Goal: Transaction & Acquisition: Purchase product/service

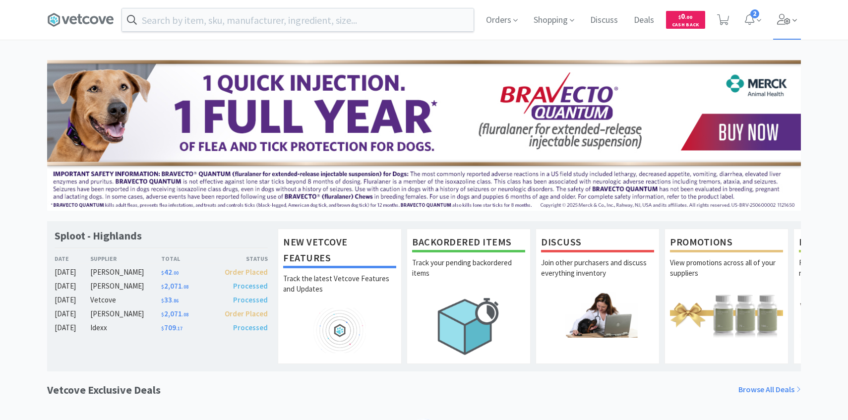
click at [782, 16] on icon at bounding box center [784, 19] width 14 height 11
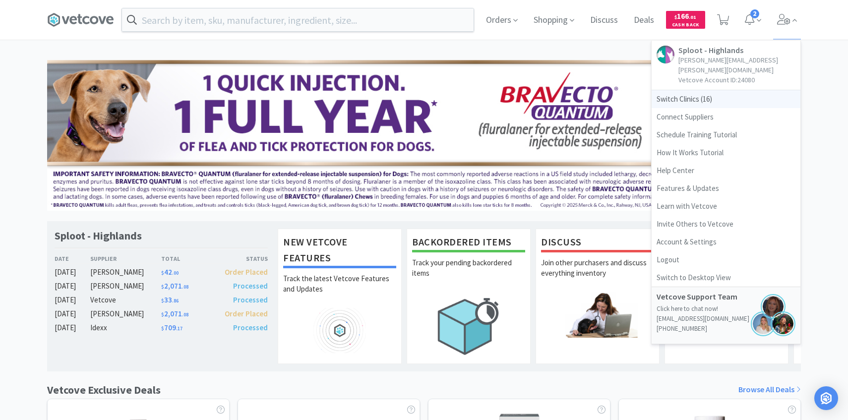
click at [715, 90] on span "Switch Clinics ( 16 )" at bounding box center [726, 99] width 149 height 18
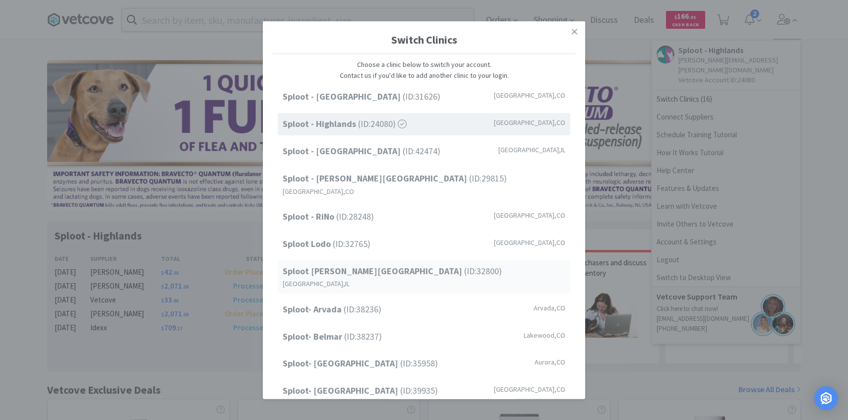
scroll to position [126, 0]
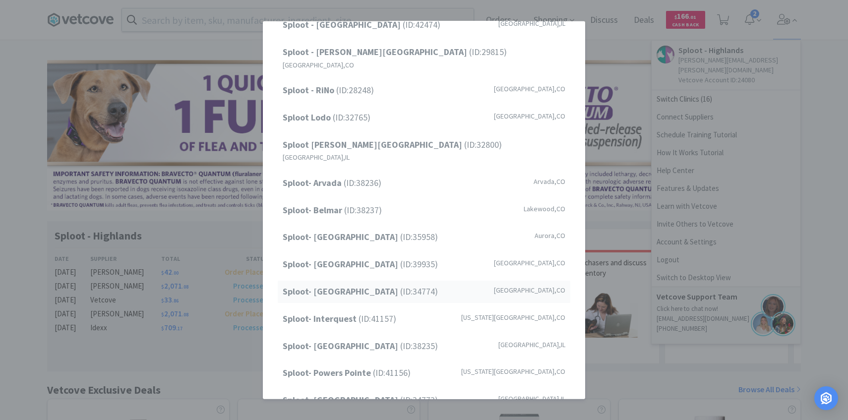
click at [376, 286] on strong "Sploot- [GEOGRAPHIC_DATA]" at bounding box center [342, 291] width 118 height 11
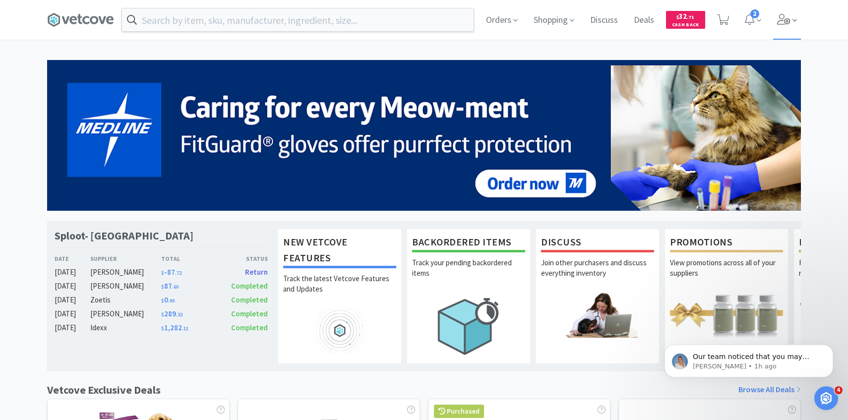
click at [782, 39] on span at bounding box center [787, 20] width 28 height 40
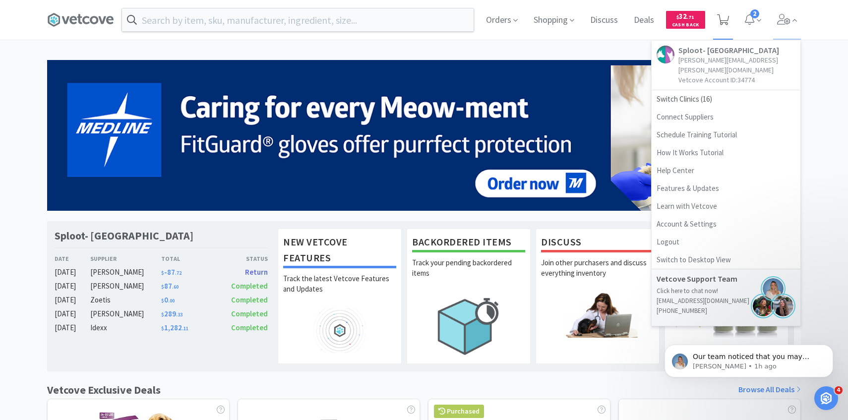
click at [730, 22] on span at bounding box center [723, 20] width 20 height 40
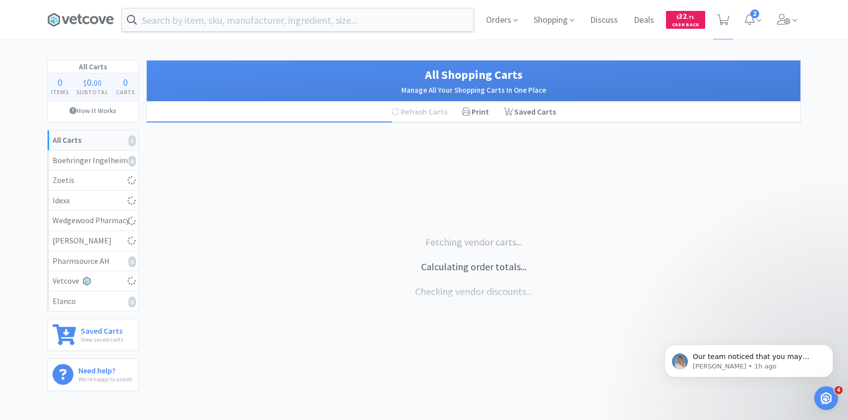
select select "10"
select select "1"
select select "3"
select select "1"
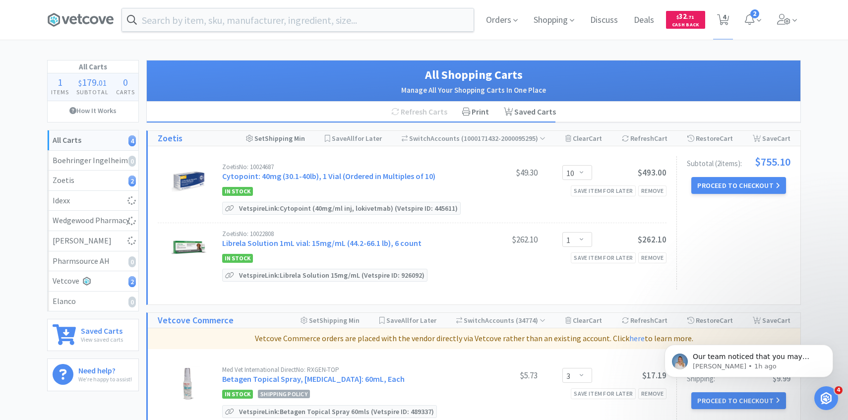
select select "4"
select select "2"
select select "1"
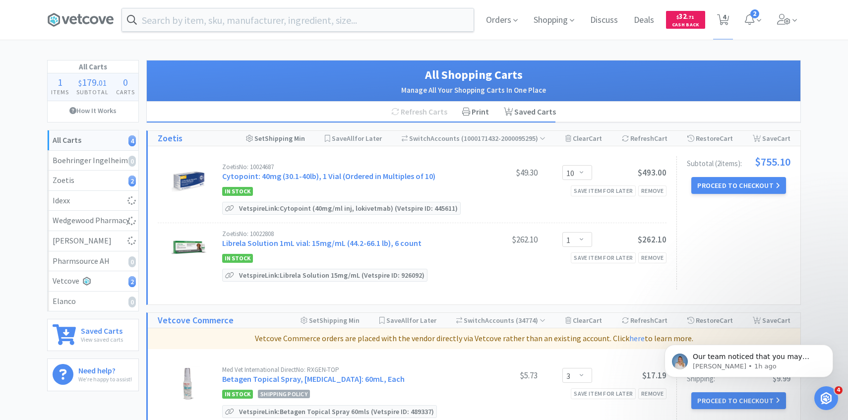
select select "1"
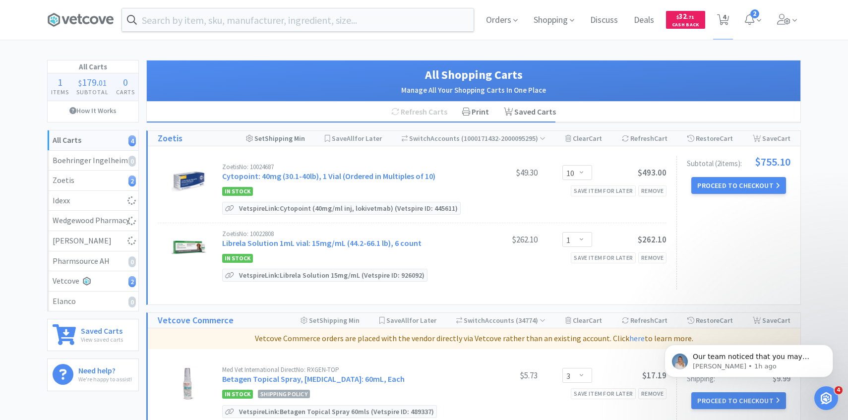
select select "2"
select select "1"
select select "3"
select select "1"
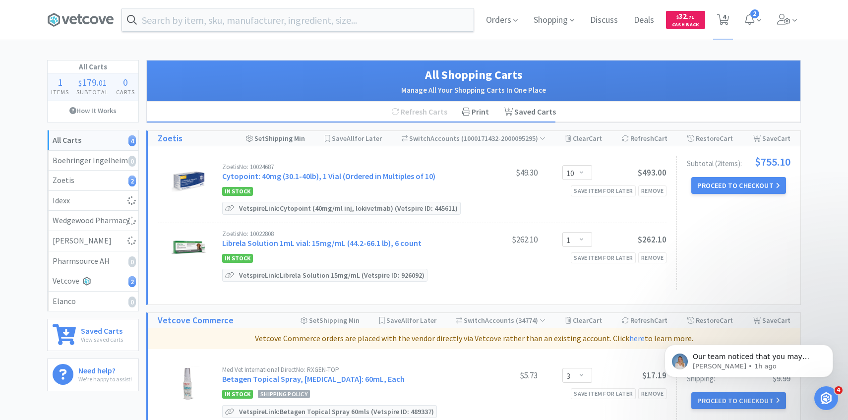
select select "1"
select select "2"
select select "1"
select select "4"
select select "1"
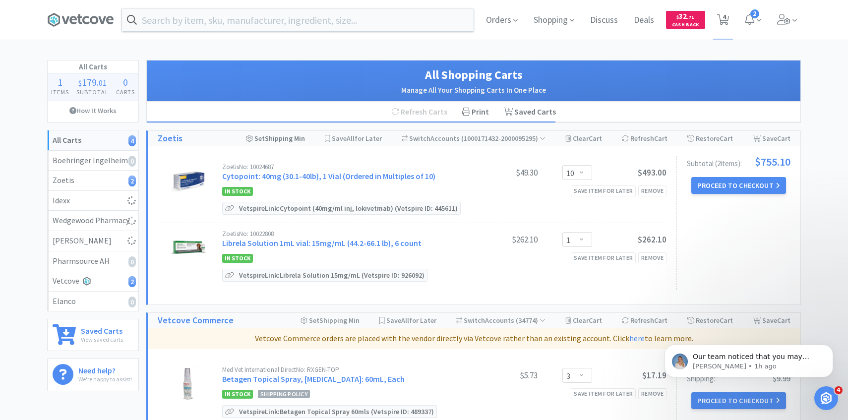
select select "1"
select select "6"
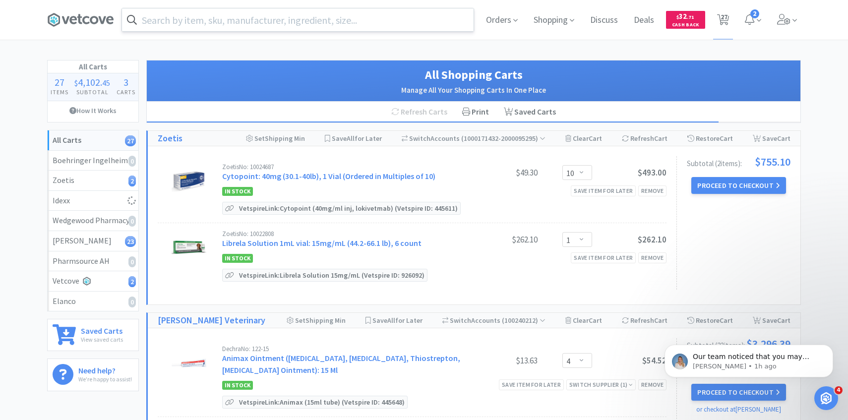
select select "10"
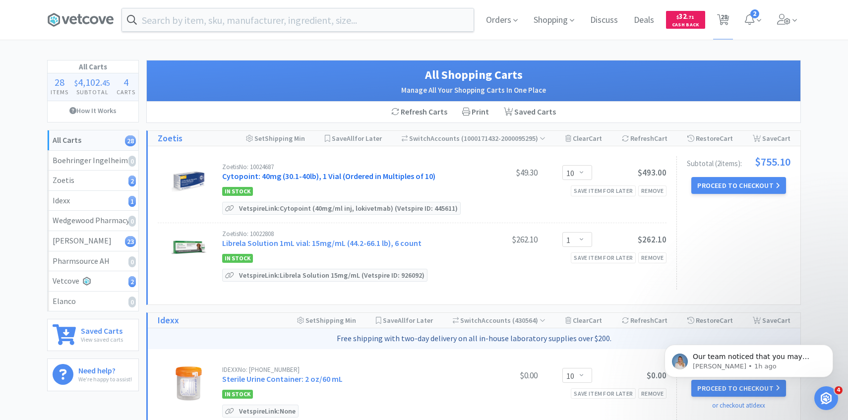
click at [297, 174] on link "Cytopoint: 40mg (30.1-40lb), 1 Vial (Ordered in Multiples of 10)" at bounding box center [328, 176] width 213 height 10
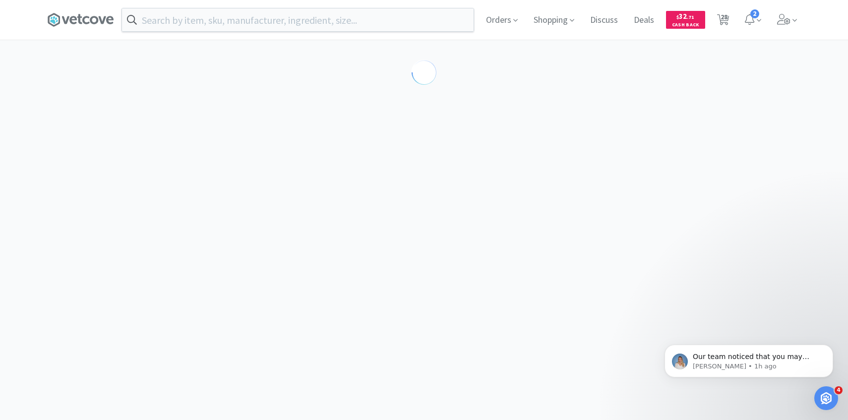
select select "298817"
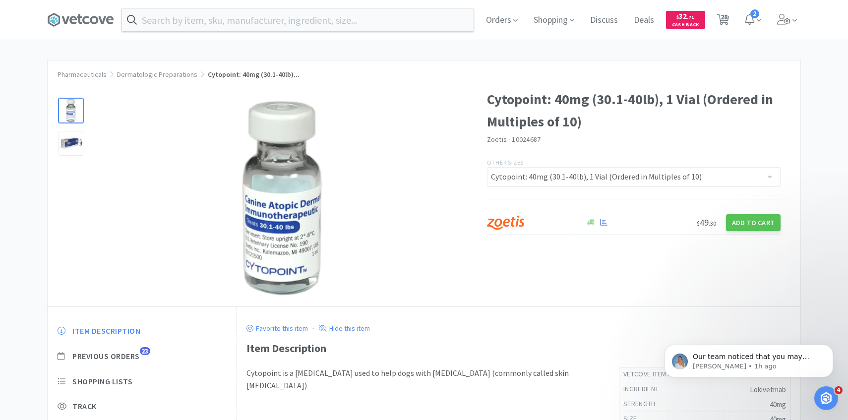
click at [717, 22] on icon at bounding box center [723, 19] width 12 height 11
select select "10"
select select "1"
select select "10"
select select "4"
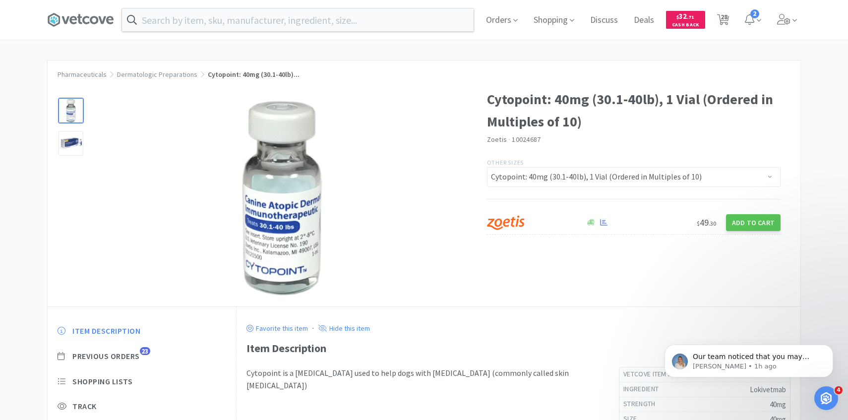
select select "2"
select select "1"
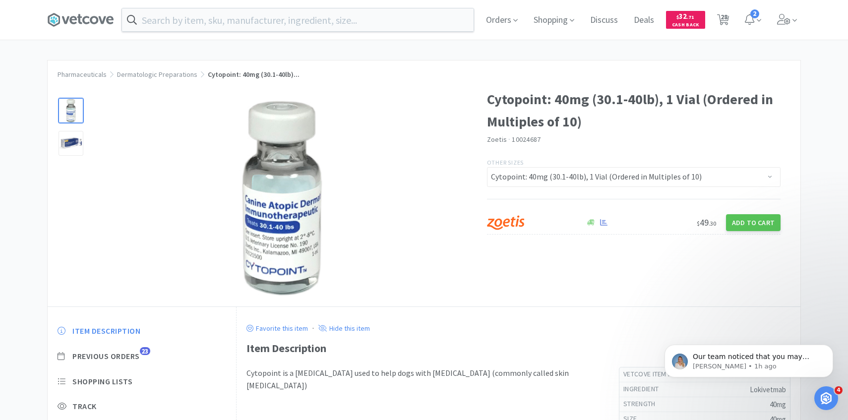
select select "1"
select select "2"
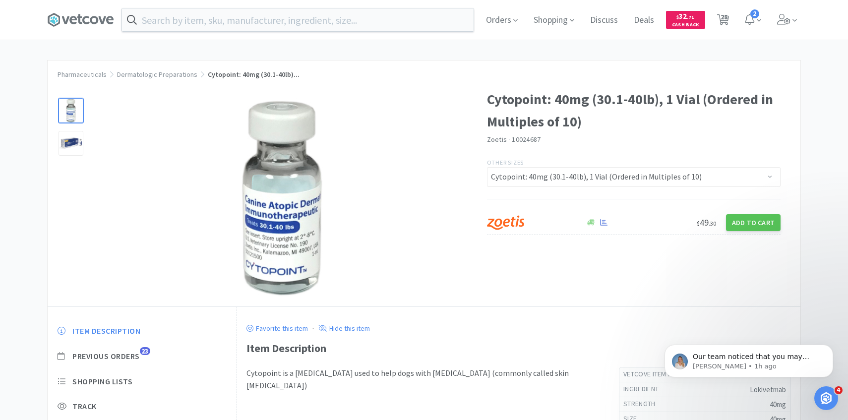
select select "1"
select select "3"
select select "1"
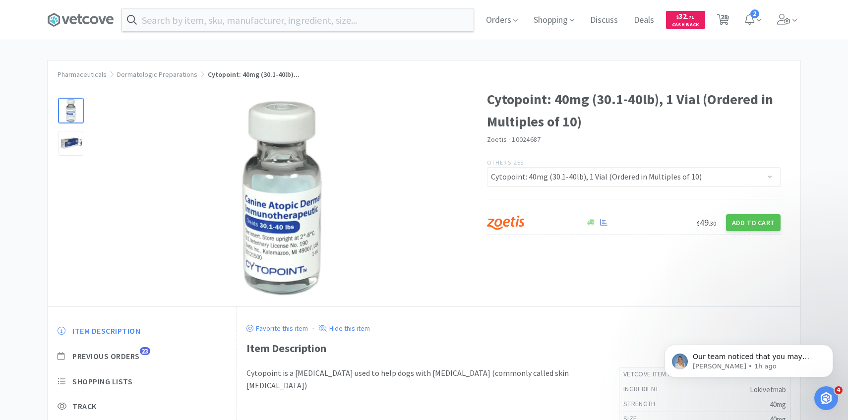
select select "2"
select select "1"
select select "4"
select select "1"
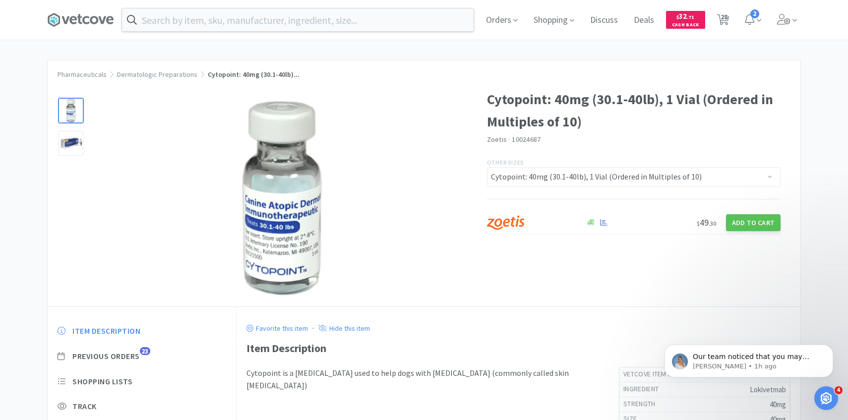
select select "1"
select select "6"
select select "3"
select select "1"
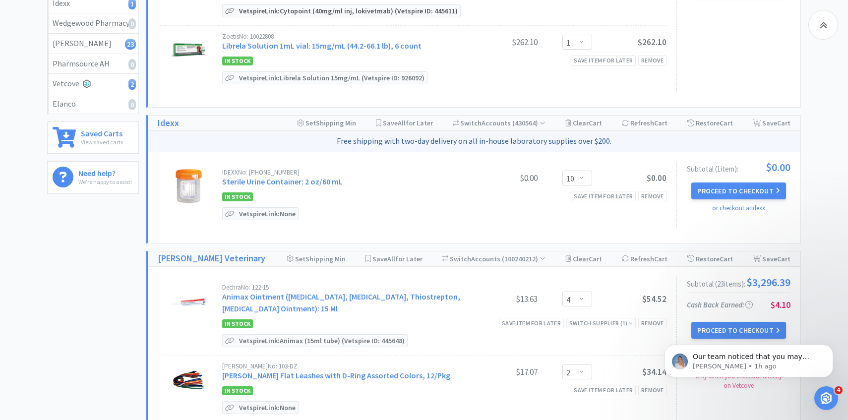
scroll to position [308, 0]
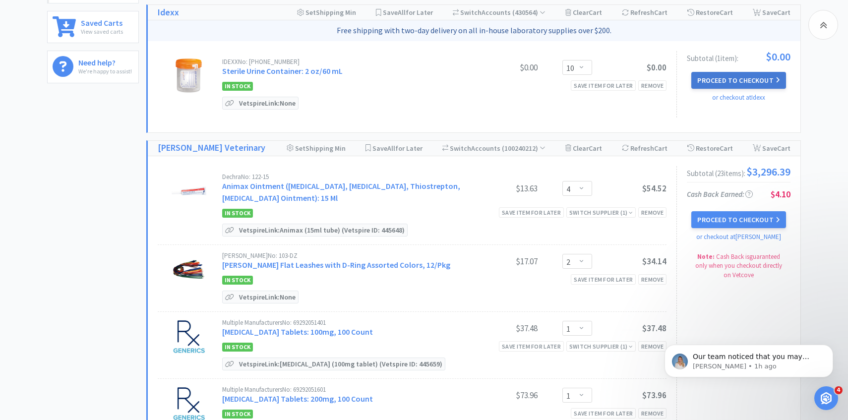
click at [747, 75] on button "Proceed to Checkout" at bounding box center [738, 80] width 94 height 17
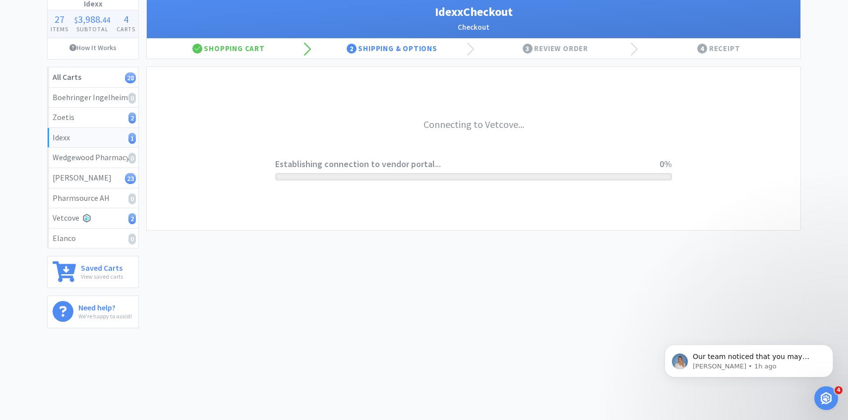
scroll to position [62, 0]
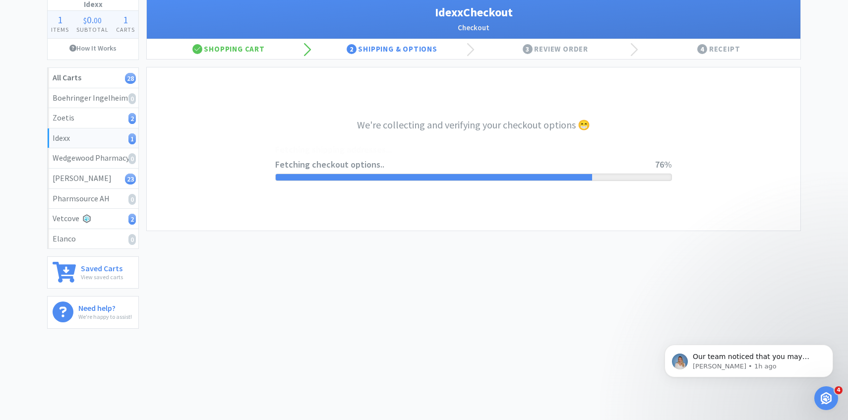
select select "900"
select select "003"
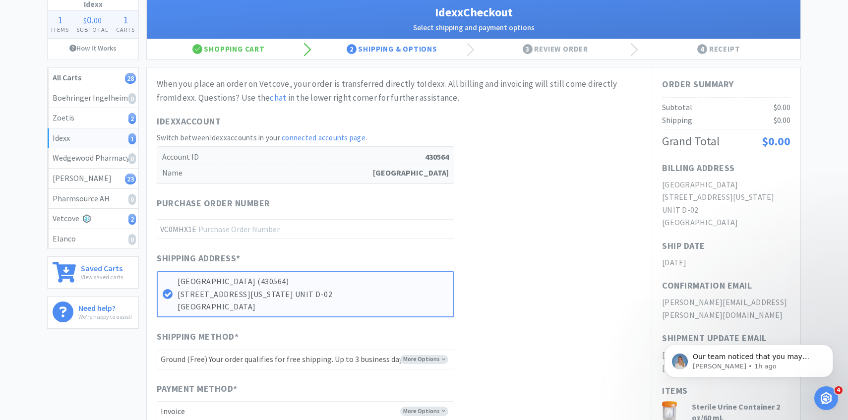
scroll to position [0, 0]
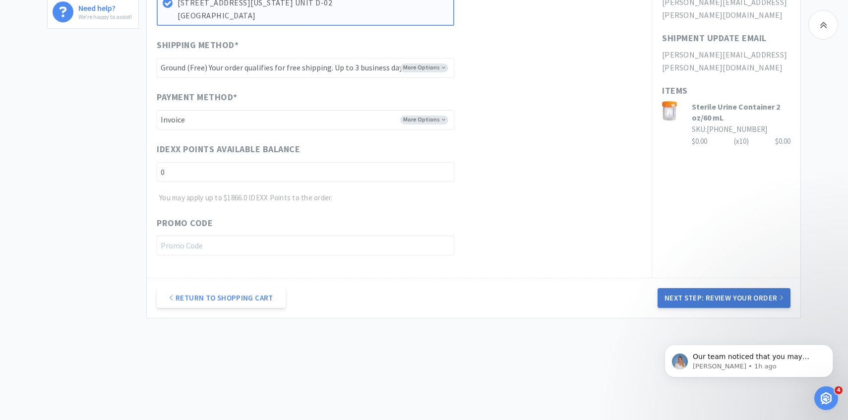
click at [701, 301] on button "Next Step: Review Your Order" at bounding box center [724, 298] width 133 height 20
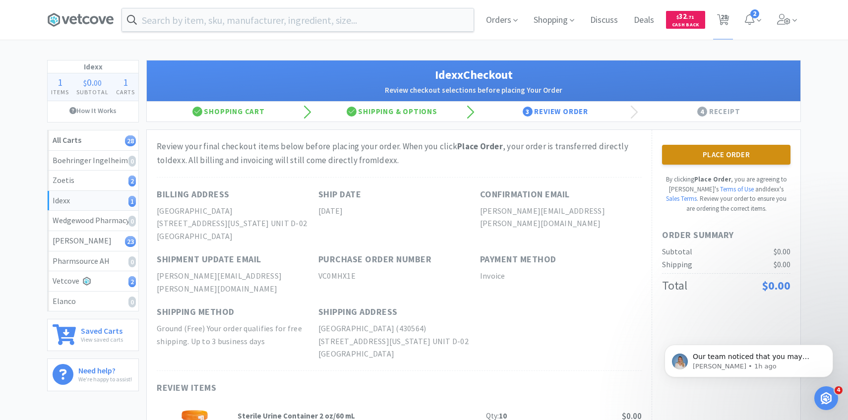
click at [706, 146] on button "Place Order" at bounding box center [726, 155] width 128 height 20
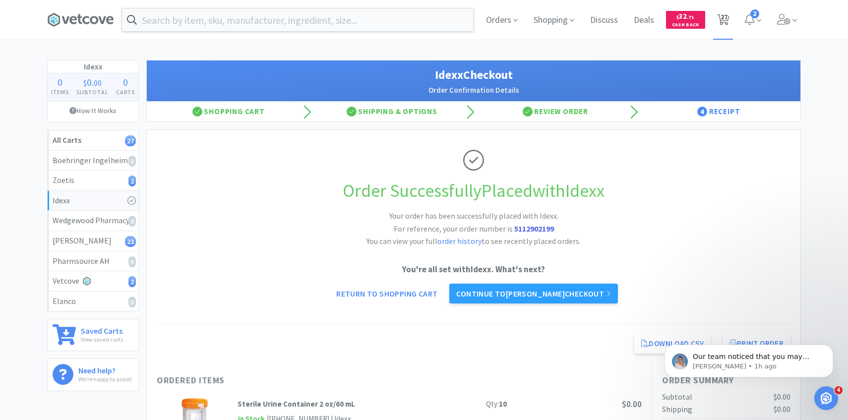
click at [726, 30] on span "27" at bounding box center [724, 17] width 7 height 40
select select "10"
select select "1"
select select "4"
select select "2"
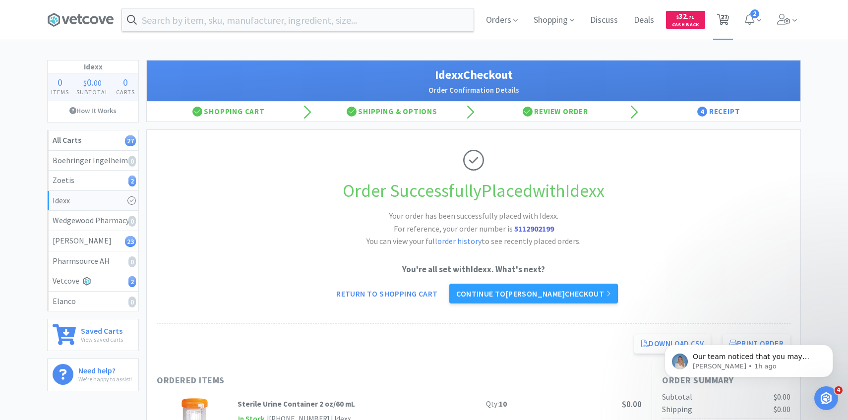
select select "1"
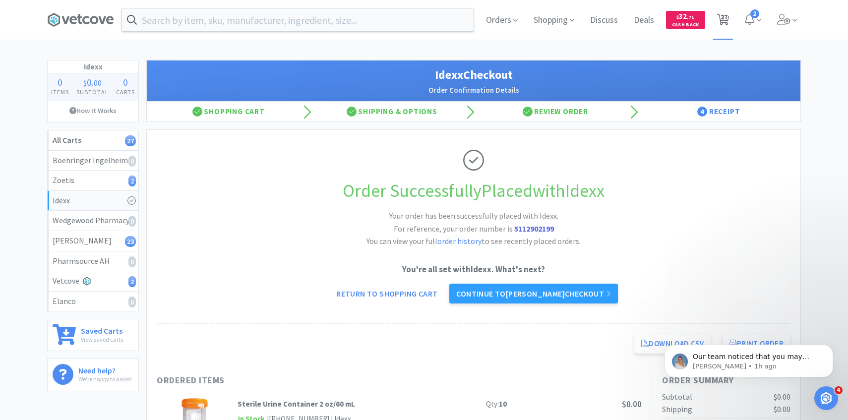
select select "1"
select select "2"
select select "1"
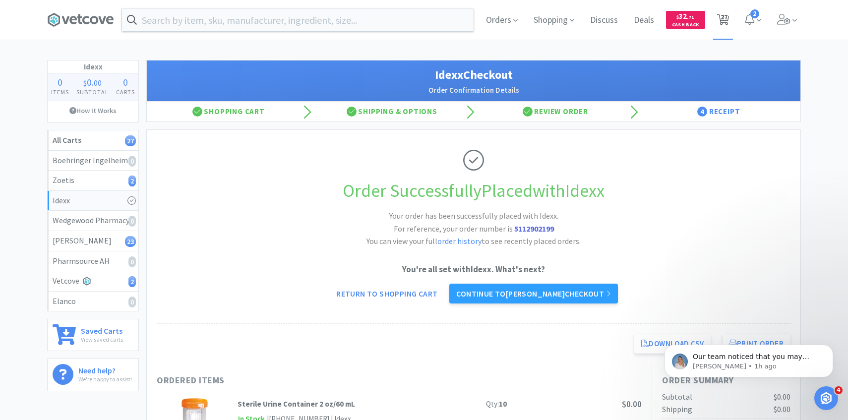
select select "3"
select select "1"
select select "2"
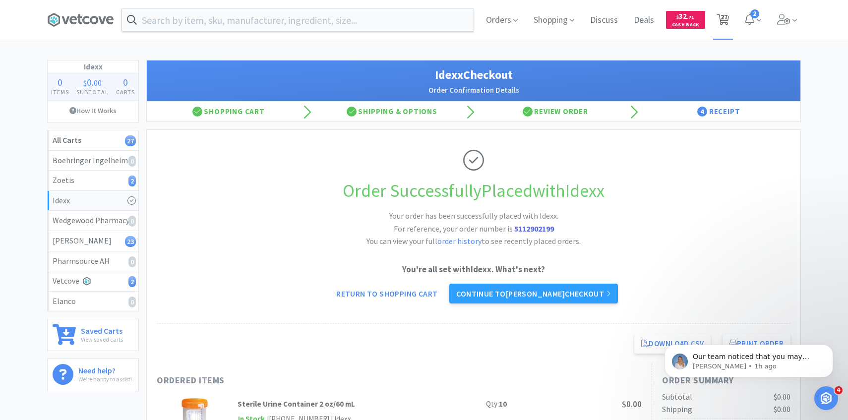
select select "1"
select select "4"
select select "1"
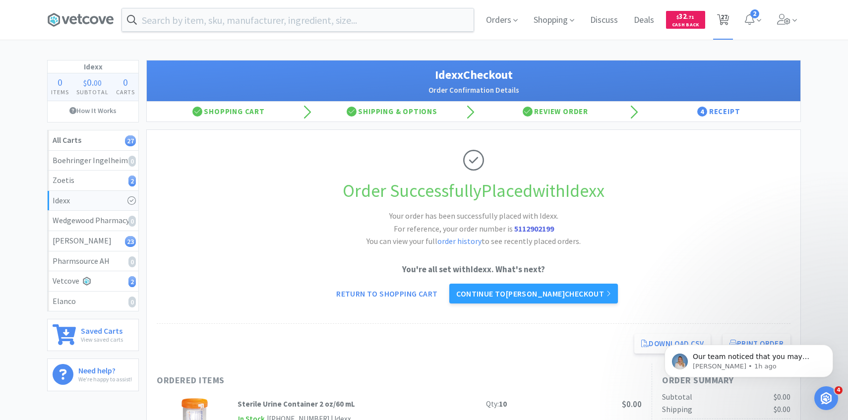
select select "6"
select select "3"
select select "1"
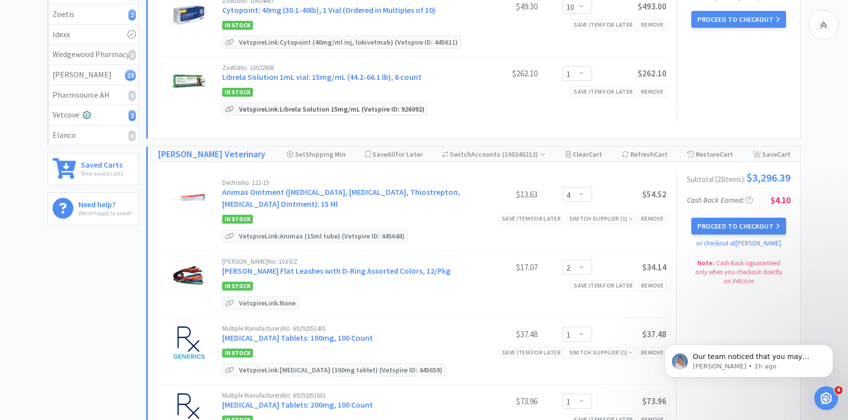
scroll to position [171, 0]
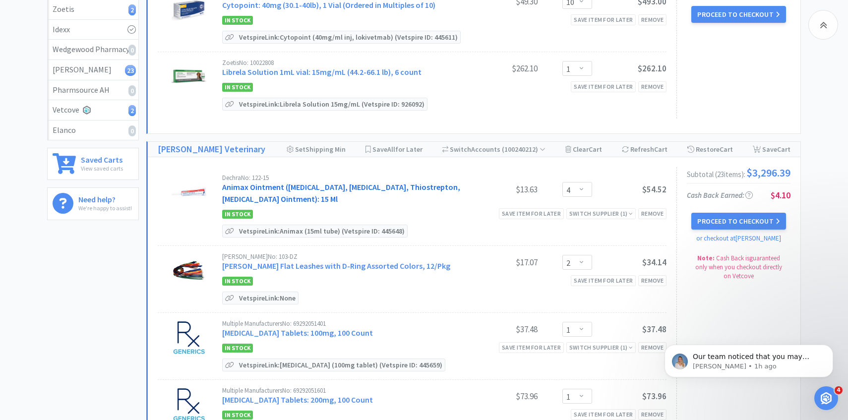
click at [335, 185] on link "Animax Ointment ([MEDICAL_DATA], [MEDICAL_DATA], Thiostrepton, [MEDICAL_DATA] O…" at bounding box center [341, 193] width 238 height 22
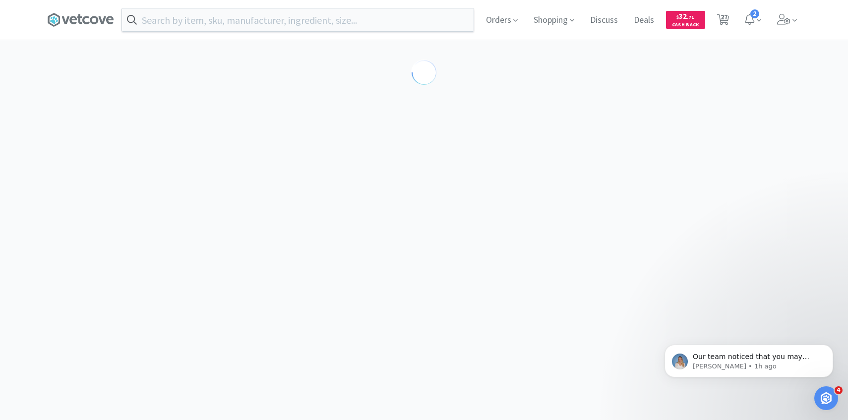
select select "143513"
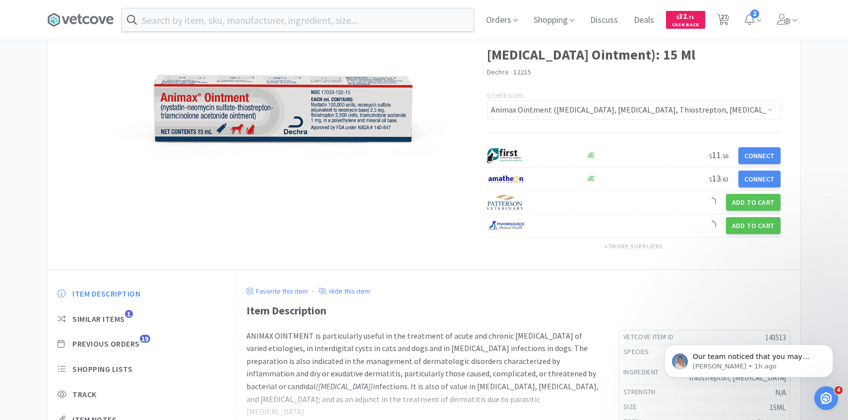
scroll to position [168, 0]
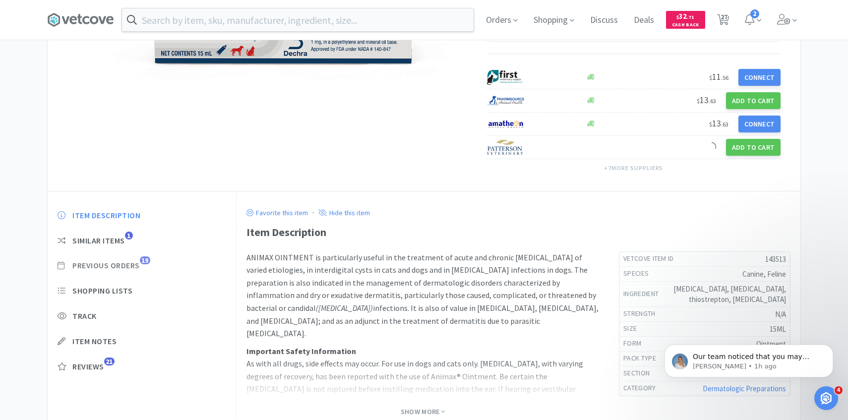
click at [145, 264] on span "19" at bounding box center [145, 260] width 10 height 8
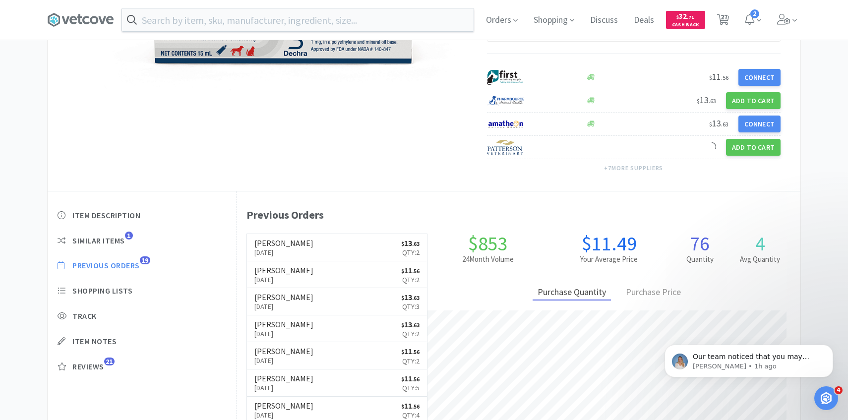
scroll to position [272, 564]
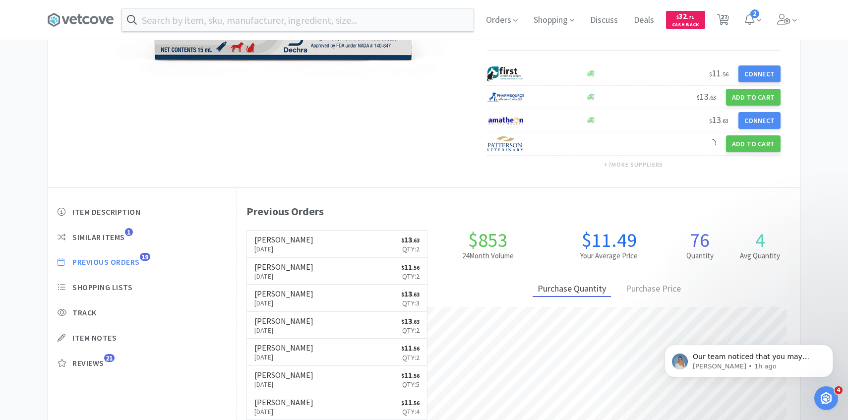
select select "10"
select select "1"
select select "4"
select select "2"
select select "1"
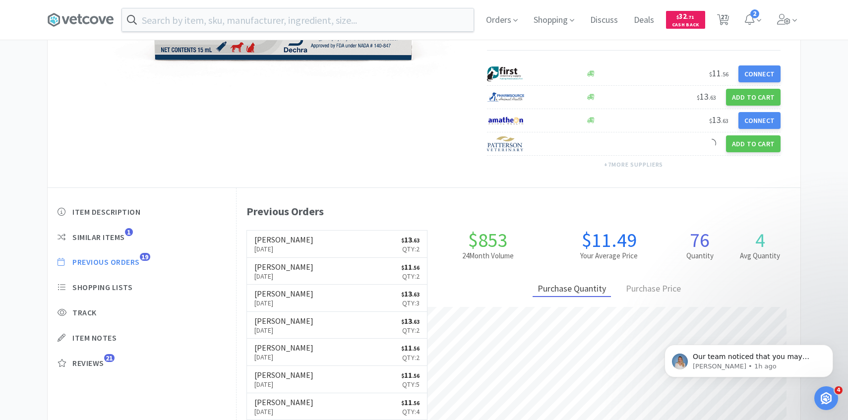
select select "1"
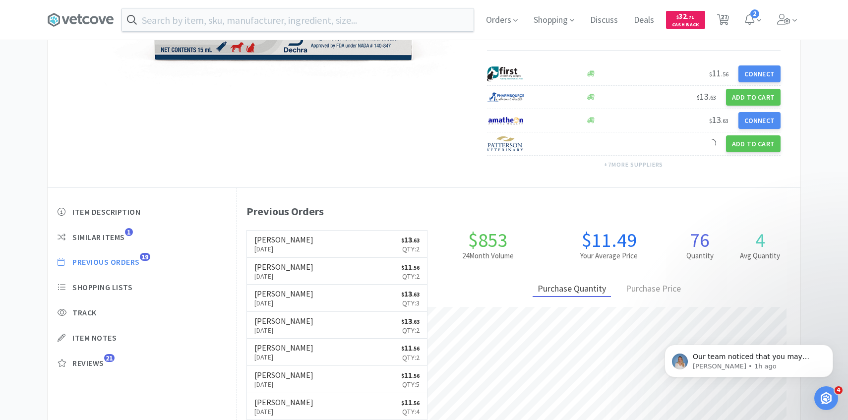
select select "1"
select select "2"
select select "1"
select select "3"
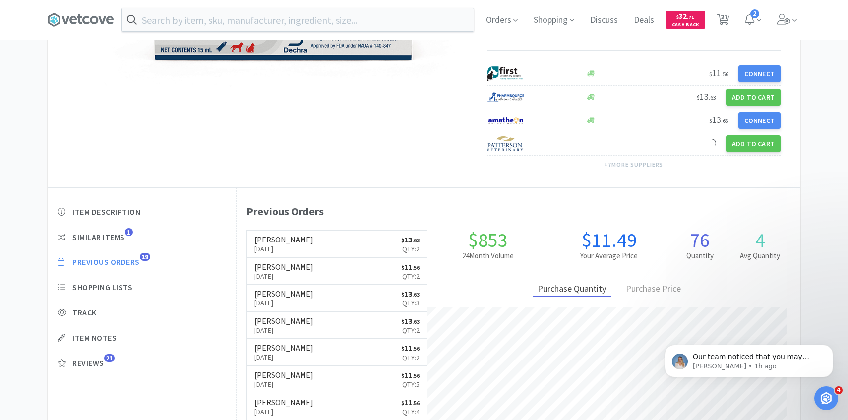
select select "1"
select select "2"
select select "1"
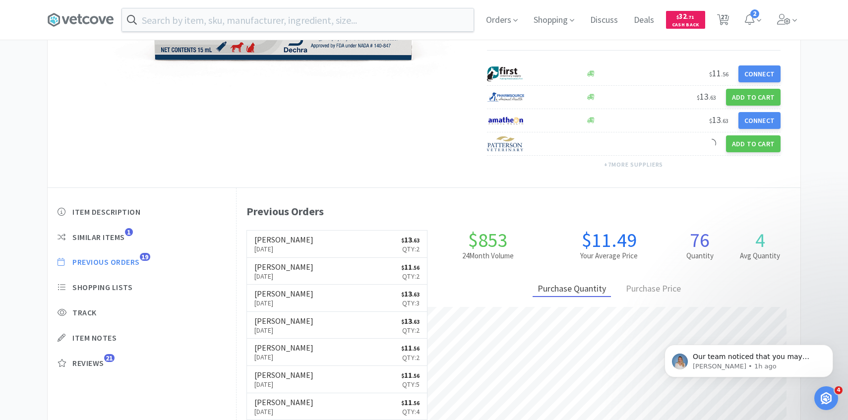
select select "4"
select select "1"
select select "6"
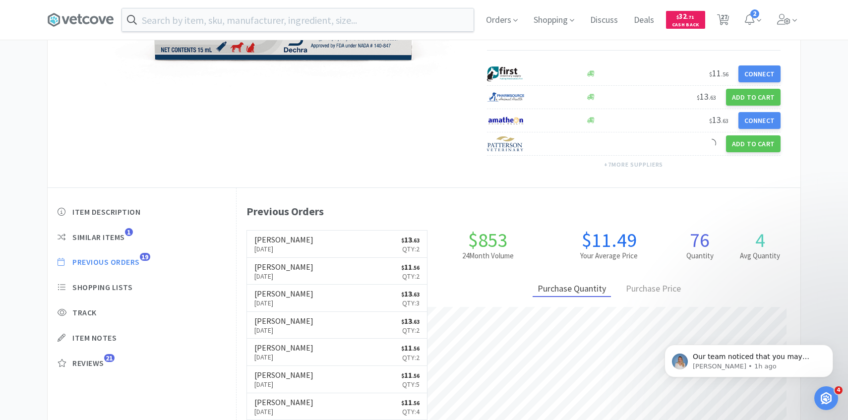
select select "3"
select select "1"
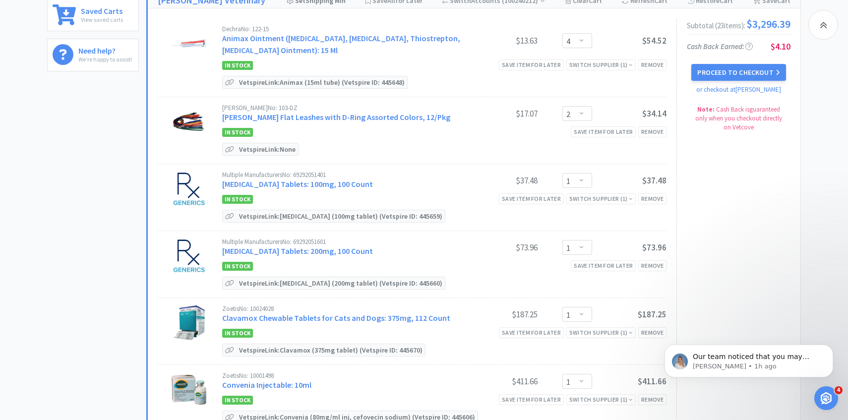
scroll to position [343, 0]
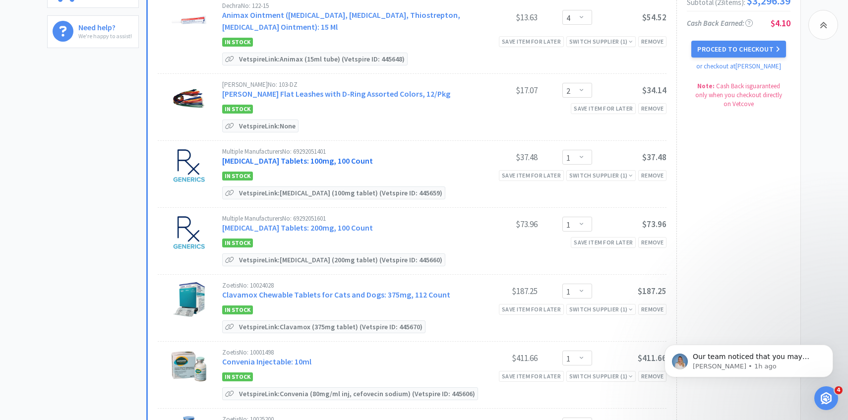
click at [346, 157] on link "[MEDICAL_DATA] Tablets: 100mg, 100 Count" at bounding box center [297, 161] width 151 height 10
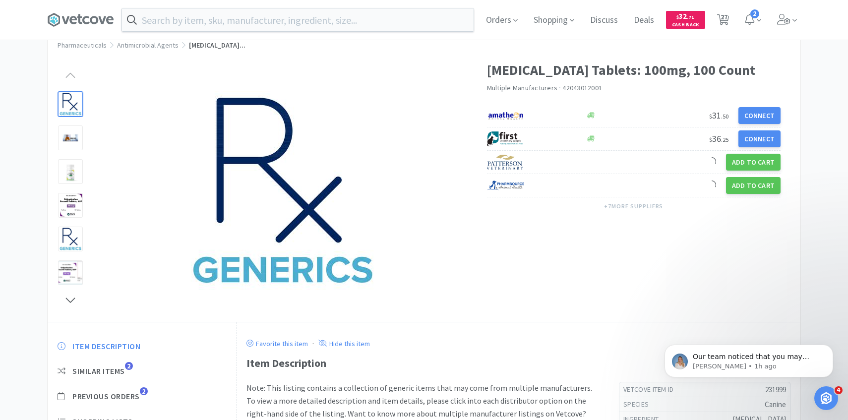
scroll to position [74, 0]
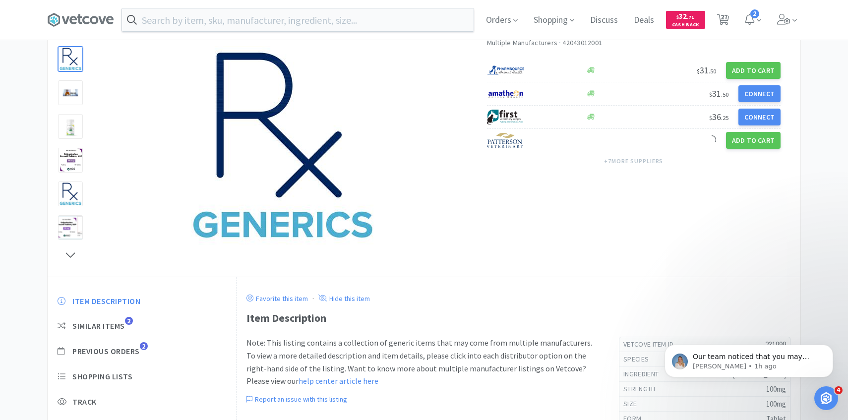
click at [135, 358] on div "Item Description Similar Items 2 Previous Orders 2 Shopping Lists Track Item No…" at bounding box center [142, 384] width 188 height 196
click at [135, 350] on span "Previous Orders" at bounding box center [105, 351] width 67 height 10
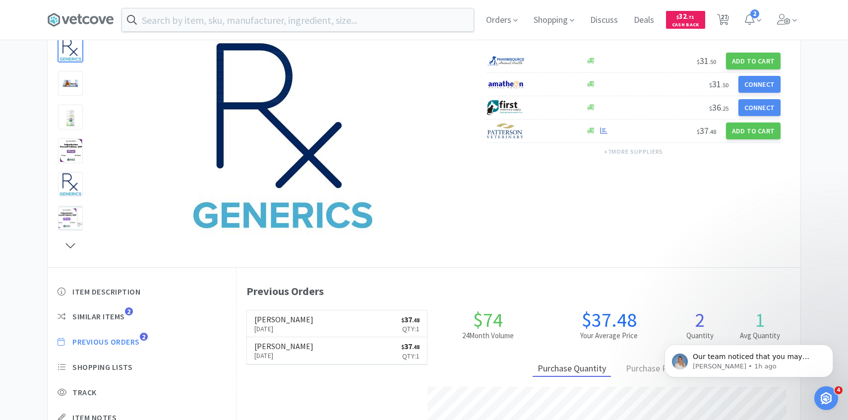
scroll to position [86, 0]
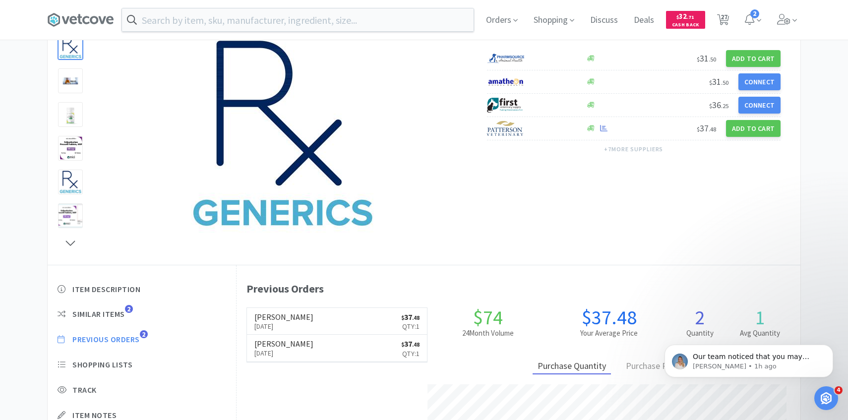
select select "10"
select select "1"
select select "4"
select select "2"
select select "1"
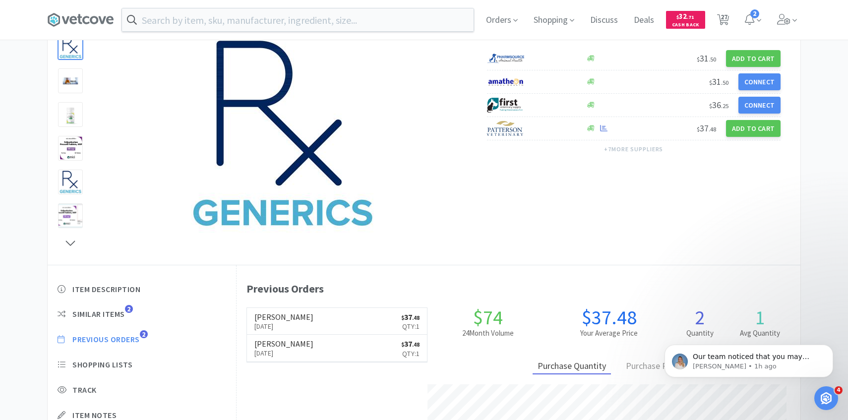
select select "1"
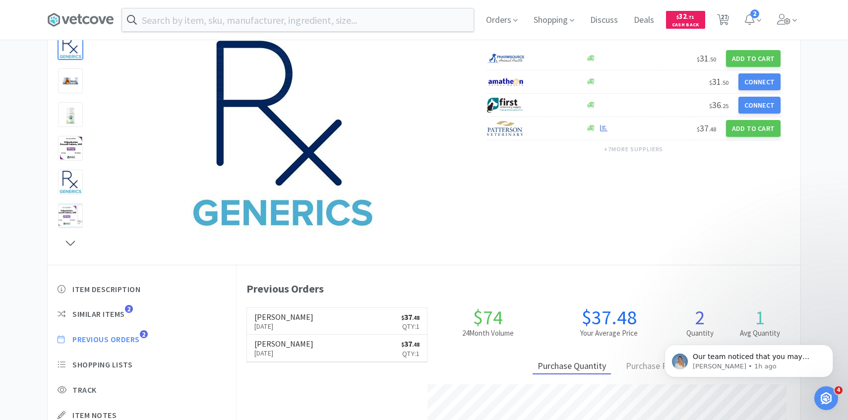
select select "1"
select select "2"
select select "1"
select select "3"
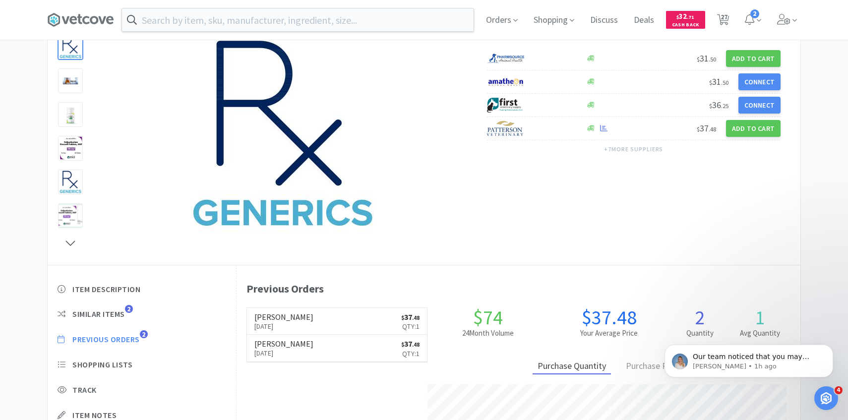
select select "1"
select select "2"
select select "1"
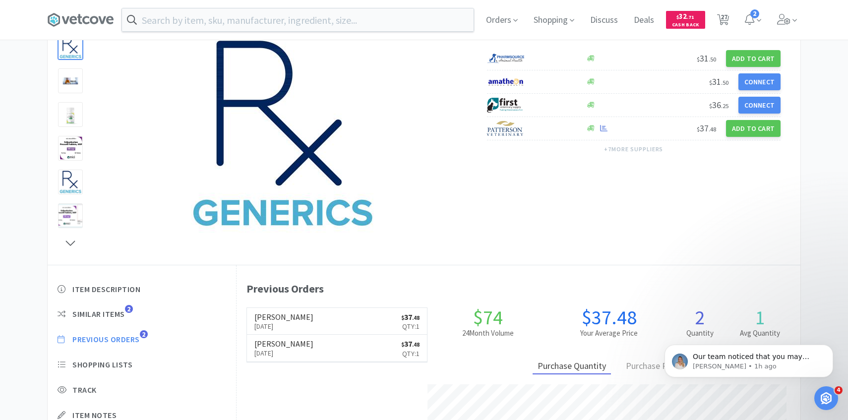
select select "4"
select select "1"
select select "6"
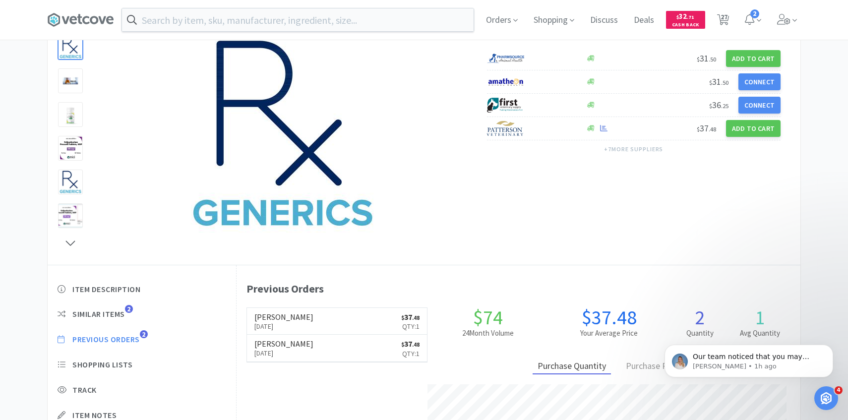
select select "3"
select select "1"
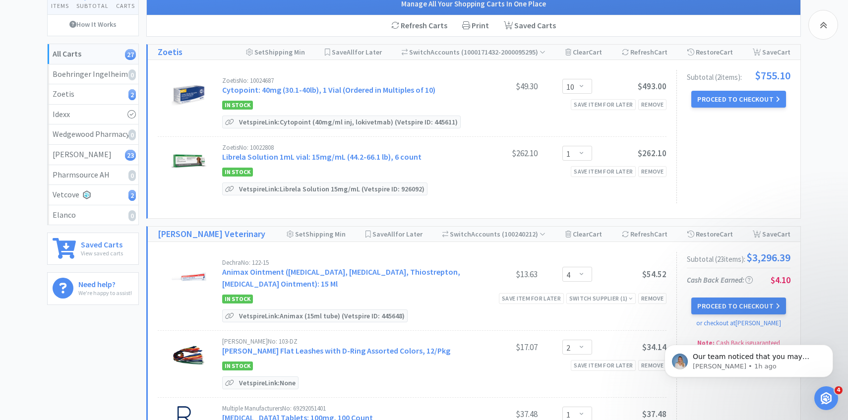
scroll to position [343, 0]
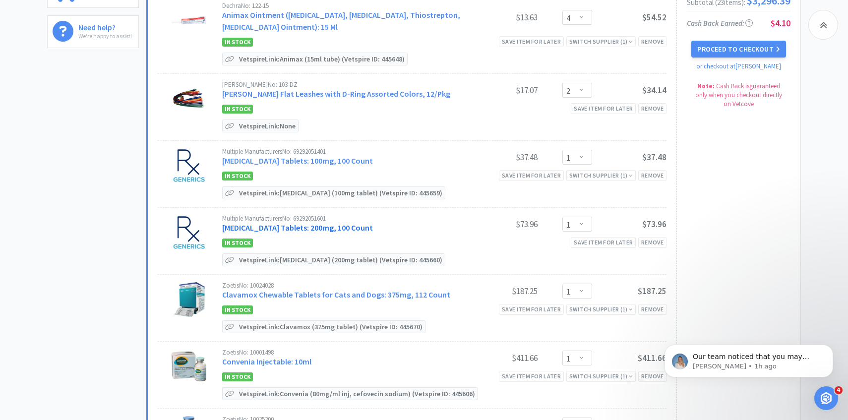
click at [306, 223] on link "[MEDICAL_DATA] Tablets: 200mg, 100 Count" at bounding box center [297, 228] width 151 height 10
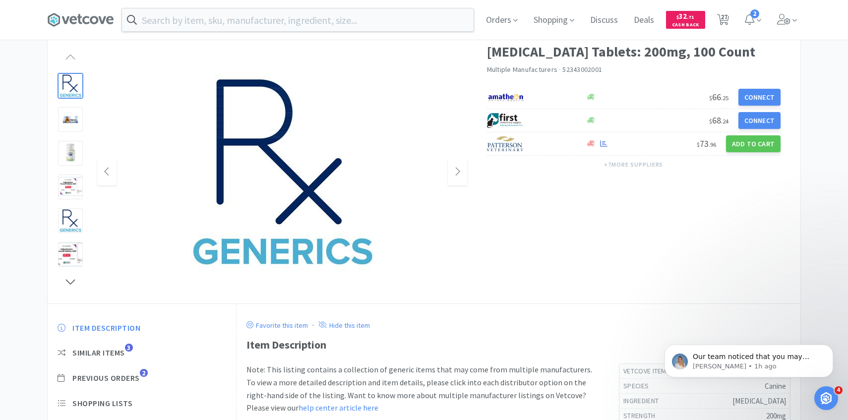
scroll to position [115, 0]
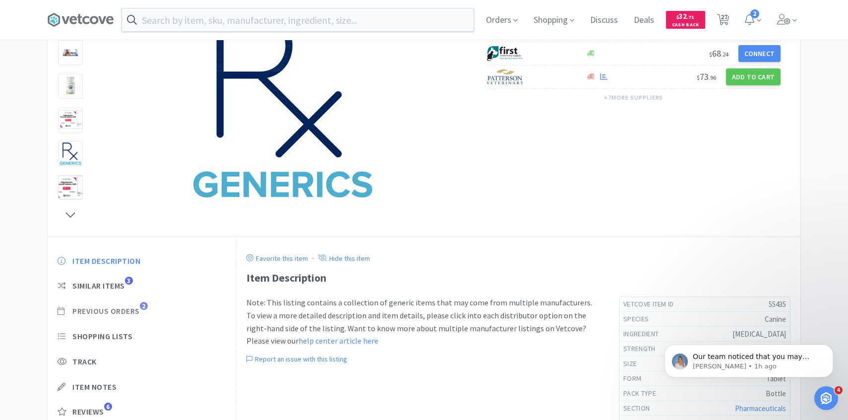
click at [133, 315] on span "Previous Orders" at bounding box center [105, 311] width 67 height 10
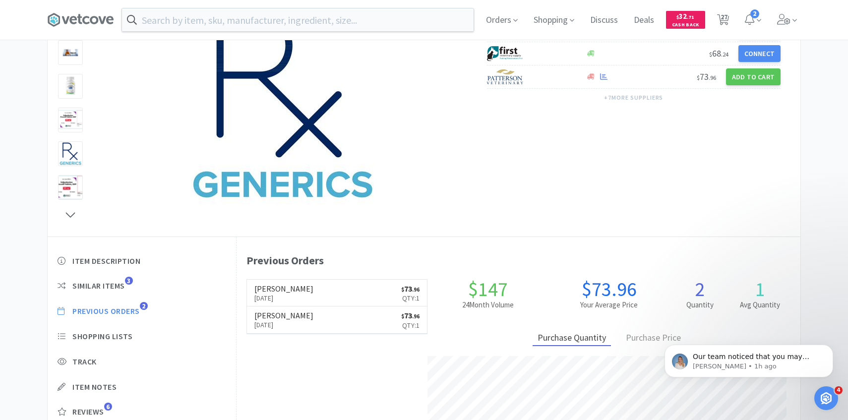
scroll to position [272, 564]
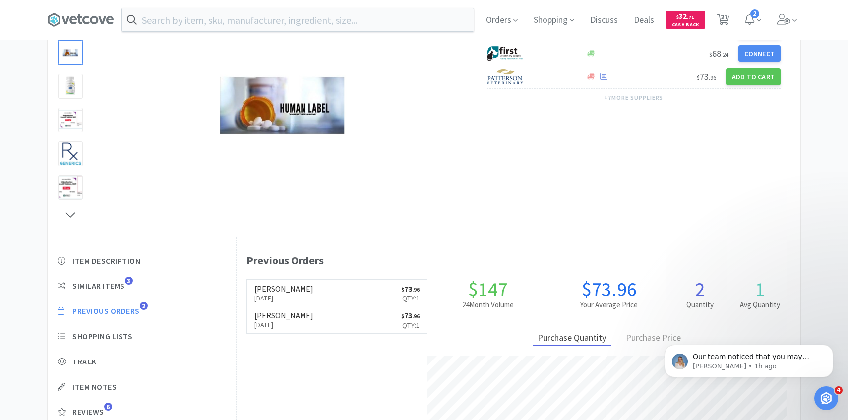
select select "10"
select select "1"
select select "4"
select select "2"
select select "1"
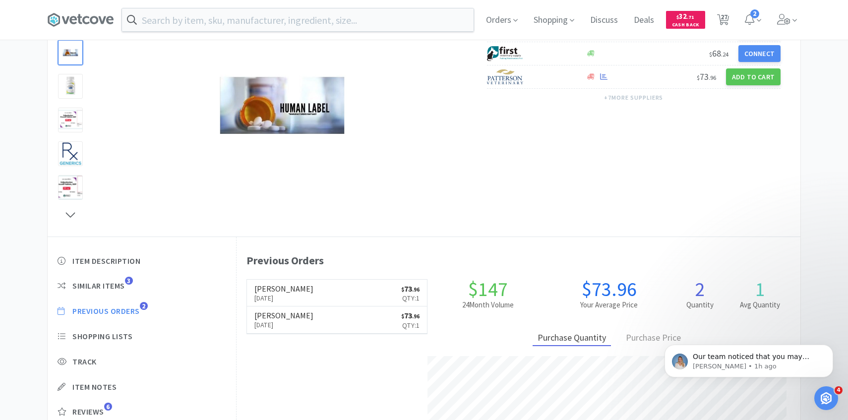
select select "1"
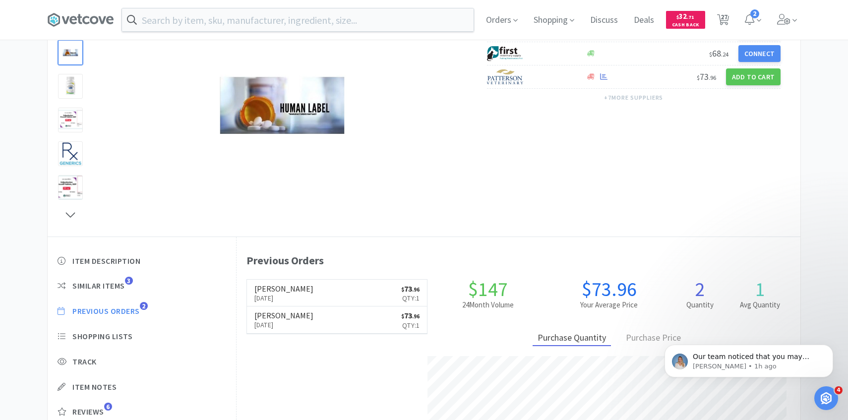
select select "1"
select select "2"
select select "1"
select select "3"
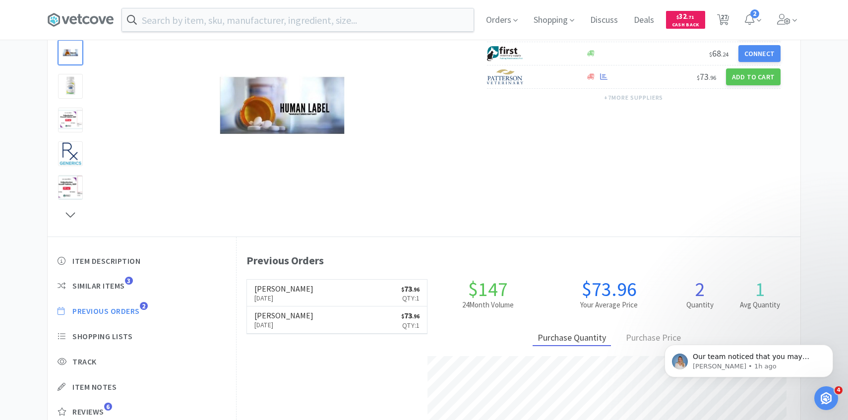
select select "1"
select select "2"
select select "1"
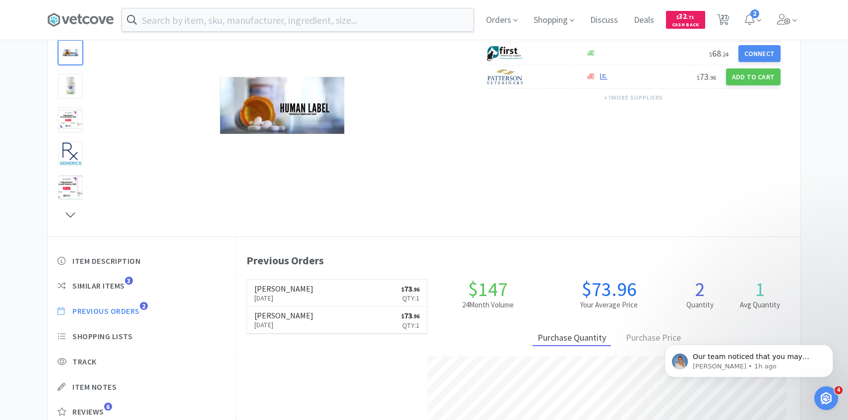
select select "4"
select select "1"
select select "6"
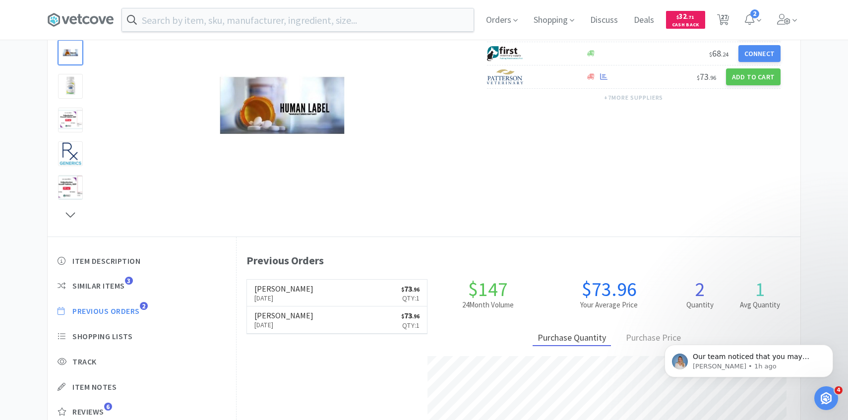
select select "3"
select select "1"
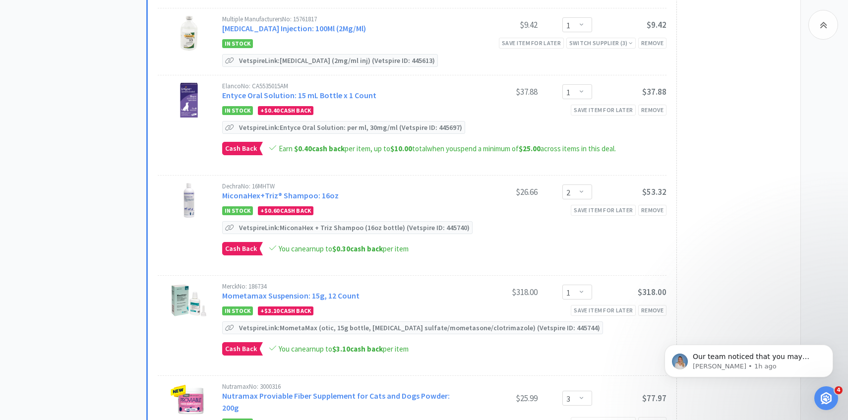
scroll to position [912, 0]
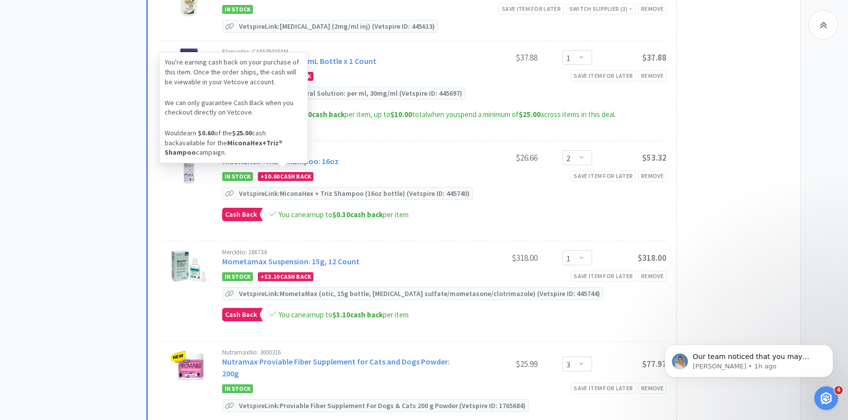
click at [307, 156] on div "You're earning cash back on your purchase of this item. Once the order ships, t…" at bounding box center [233, 107] width 149 height 111
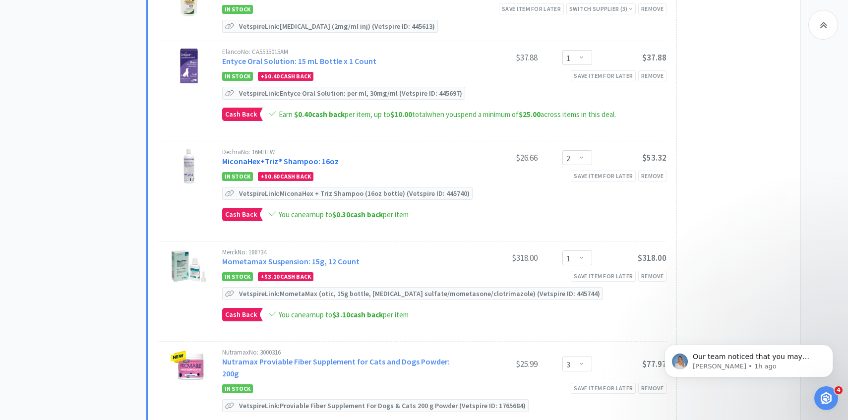
click at [323, 156] on link "MiconaHex+Triz® Shampoo: 16oz" at bounding box center [280, 161] width 117 height 10
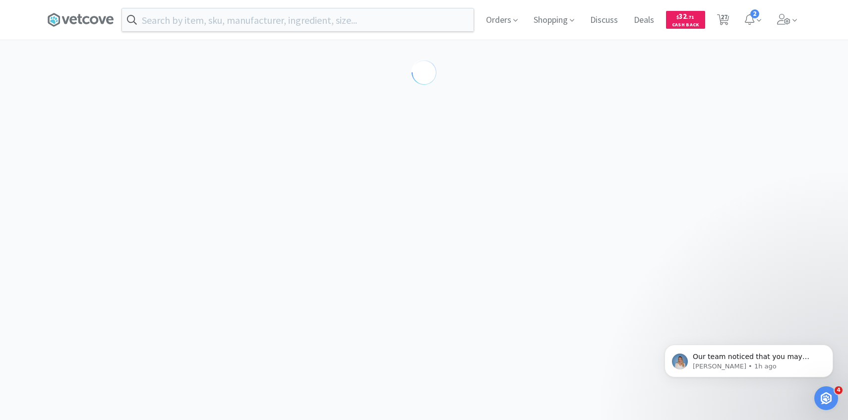
select select "86601"
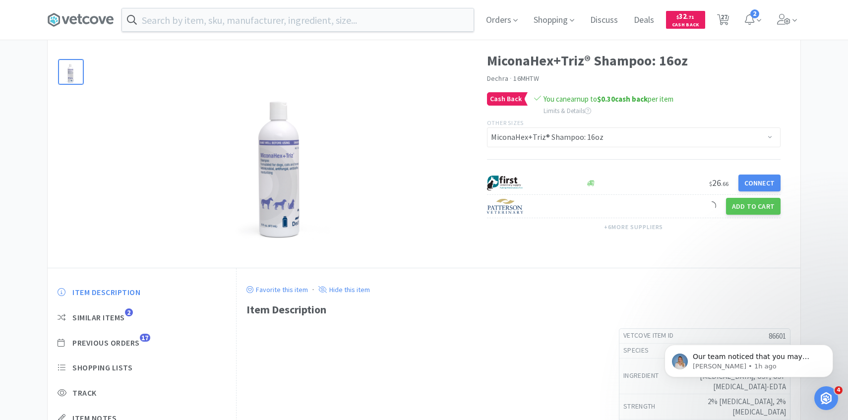
scroll to position [90, 0]
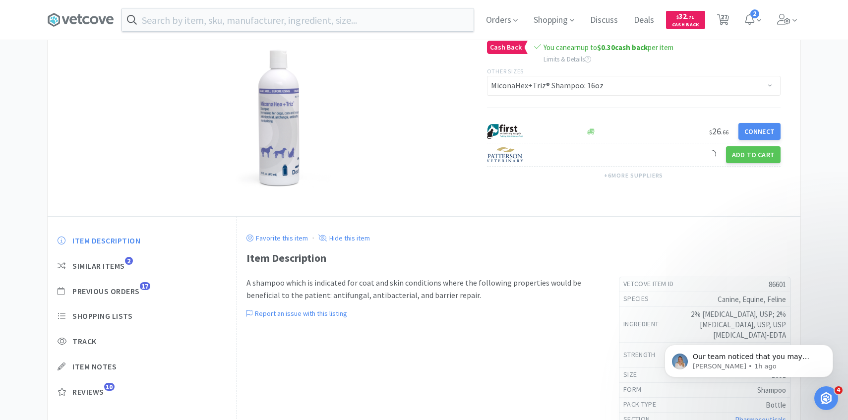
click at [134, 285] on div "Item Description Similar Items 2 Previous Orders 17 Shopping Lists Track Item N…" at bounding box center [142, 324] width 188 height 196
click at [134, 290] on span "Previous Orders" at bounding box center [105, 291] width 67 height 10
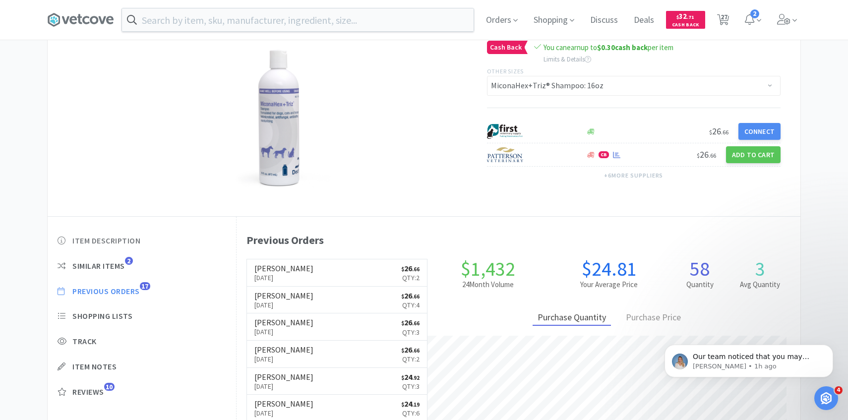
scroll to position [272, 564]
select select "10"
select select "1"
select select "4"
select select "2"
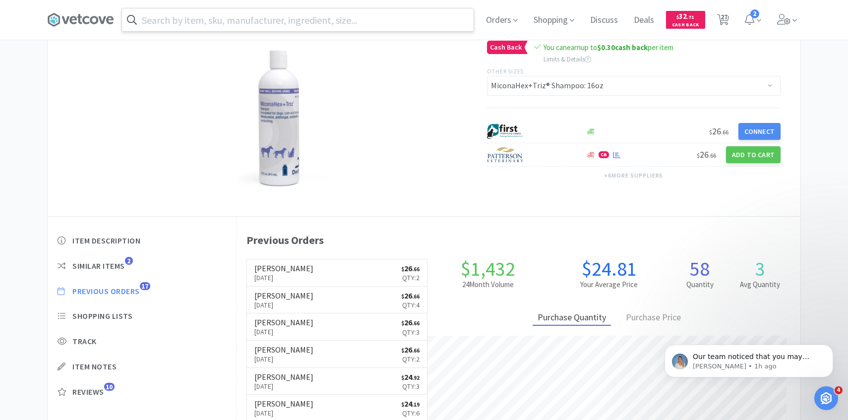
select select "1"
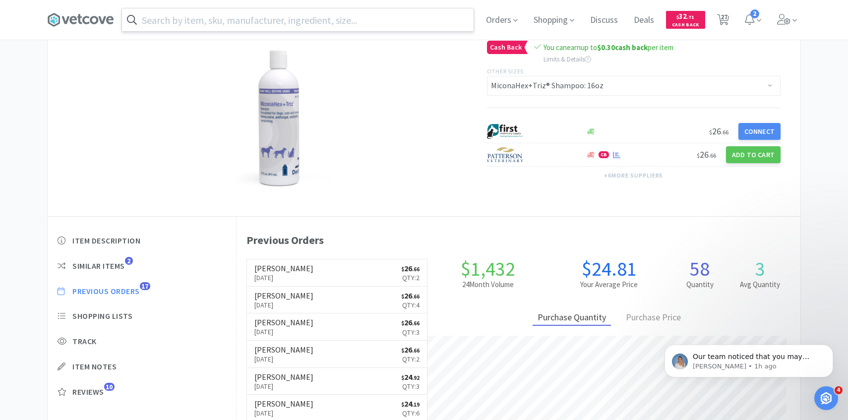
select select "1"
select select "2"
select select "1"
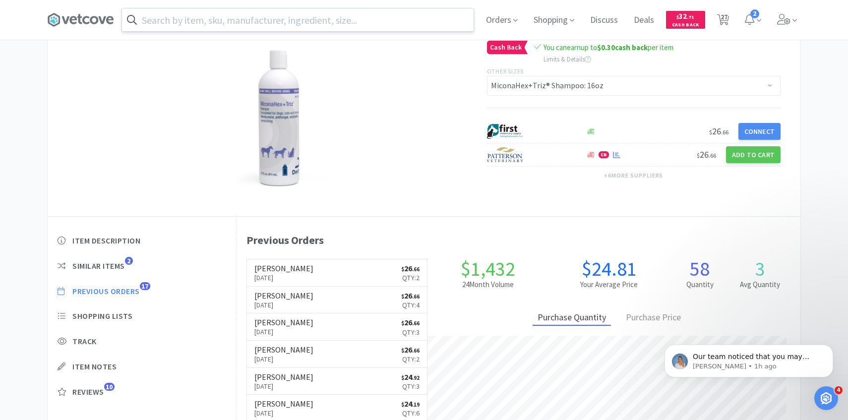
select select "3"
select select "1"
select select "2"
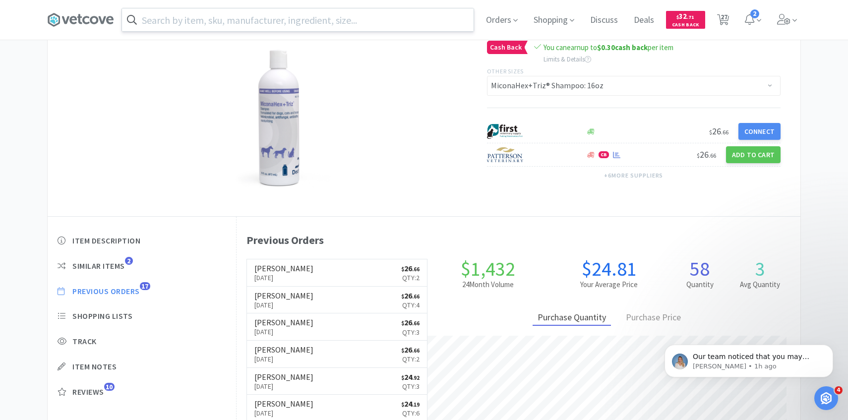
select select "1"
select select "4"
select select "1"
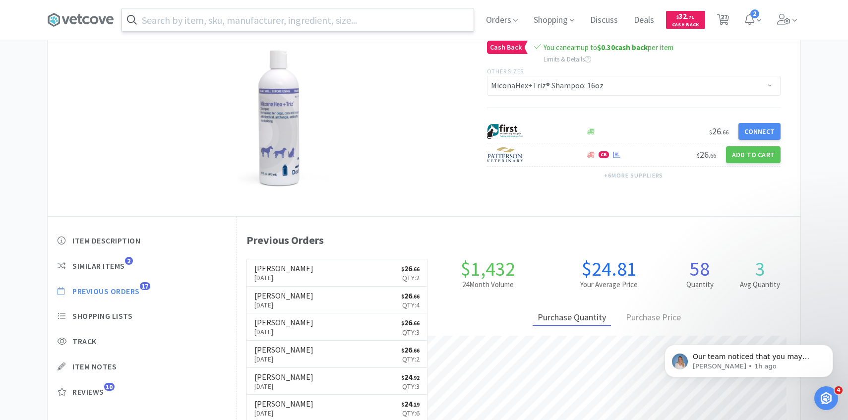
select select "6"
select select "3"
select select "1"
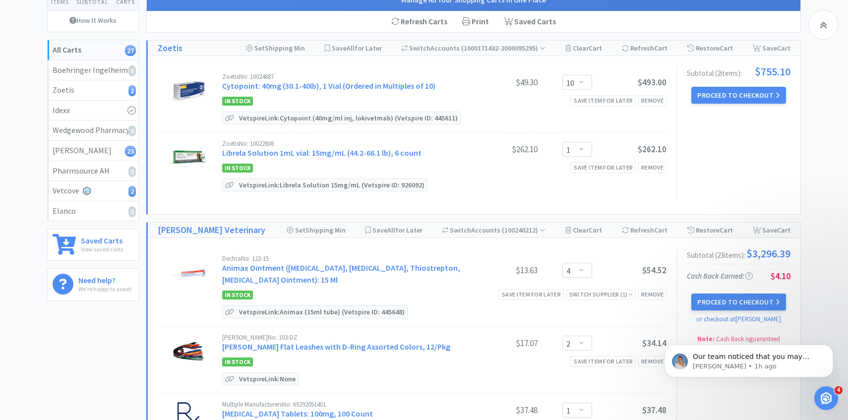
scroll to position [912, 0]
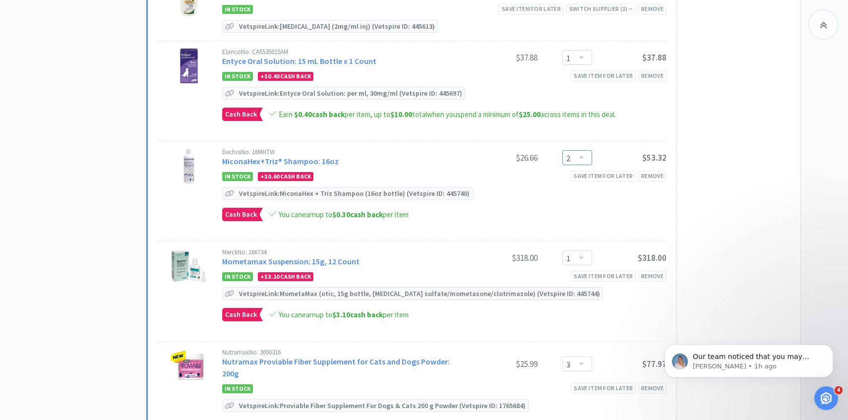
click at [573, 157] on select "Enter Quantity 1 2 3 4 5 6 7 8 9 10 11 12 13 14 15 16 17 18 19 20 Enter Quantity" at bounding box center [577, 157] width 30 height 15
click at [613, 149] on button "Update" at bounding box center [607, 156] width 33 height 15
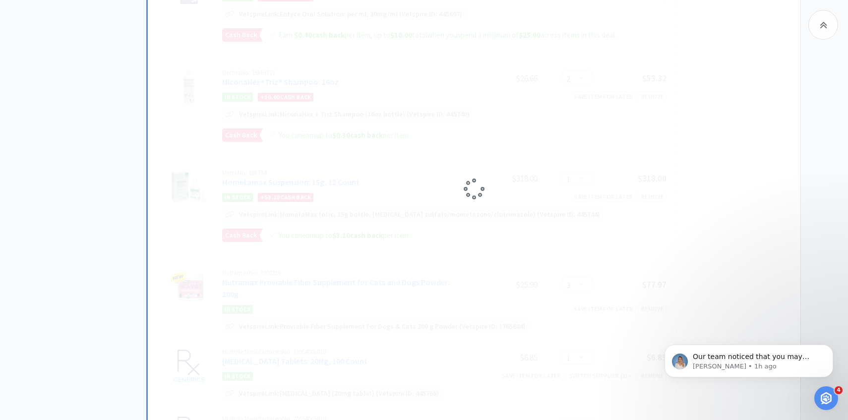
select select "1"
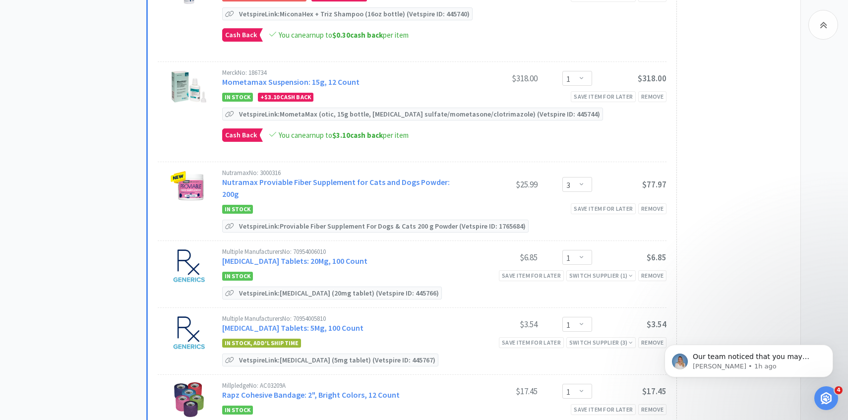
scroll to position [1096, 0]
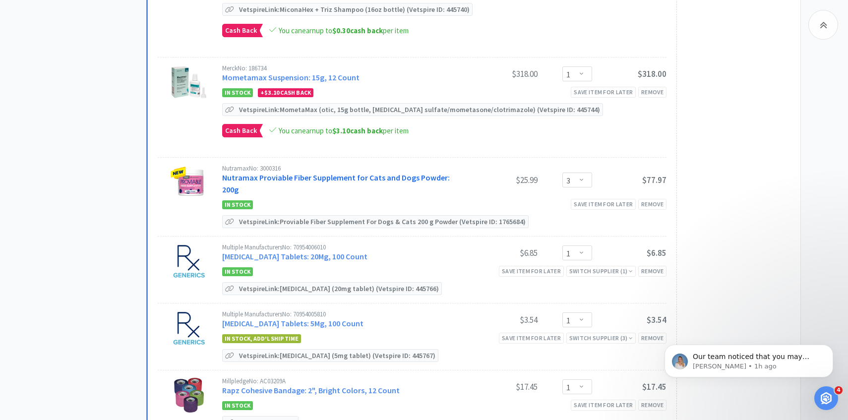
click at [346, 174] on link "Nutramax Proviable Fiber Supplement for Cats and Dogs Powder: 200g" at bounding box center [336, 184] width 228 height 22
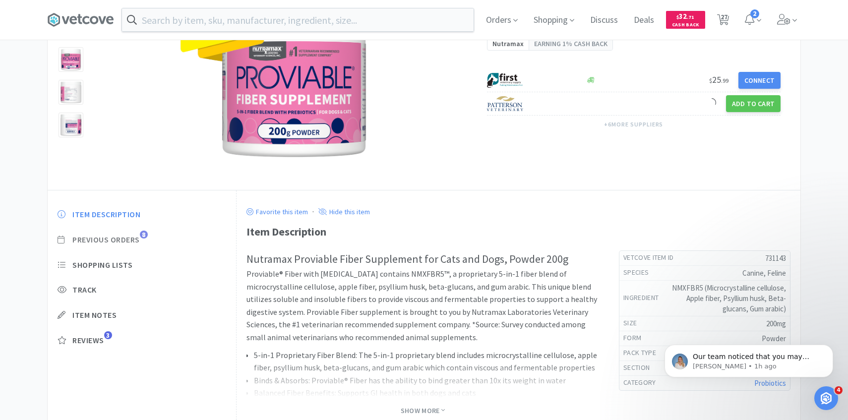
click at [128, 242] on span "Previous Orders" at bounding box center [105, 240] width 67 height 10
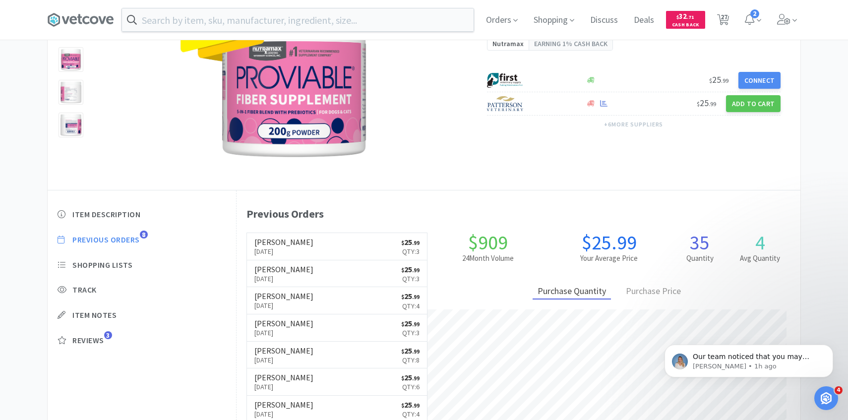
scroll to position [272, 564]
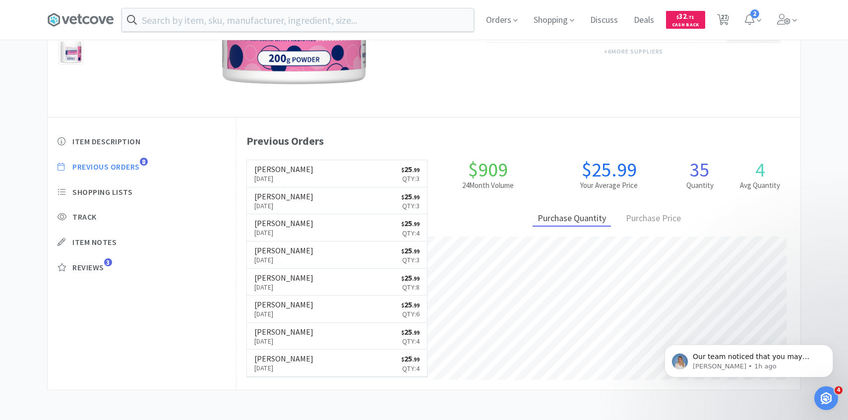
select select "10"
select select "1"
select select "4"
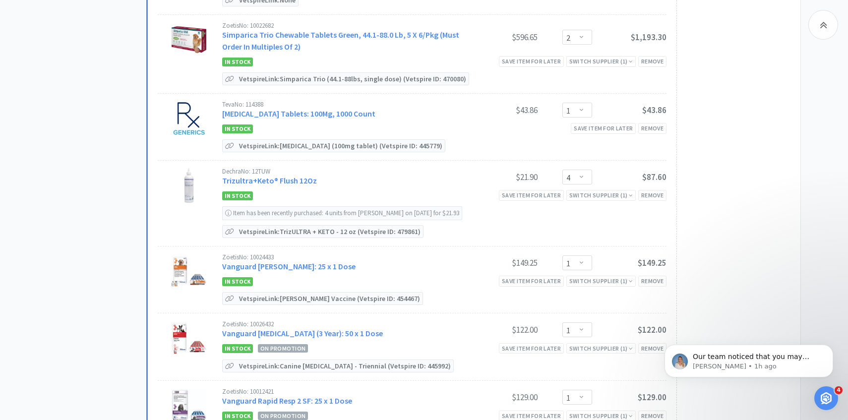
scroll to position [1538, 0]
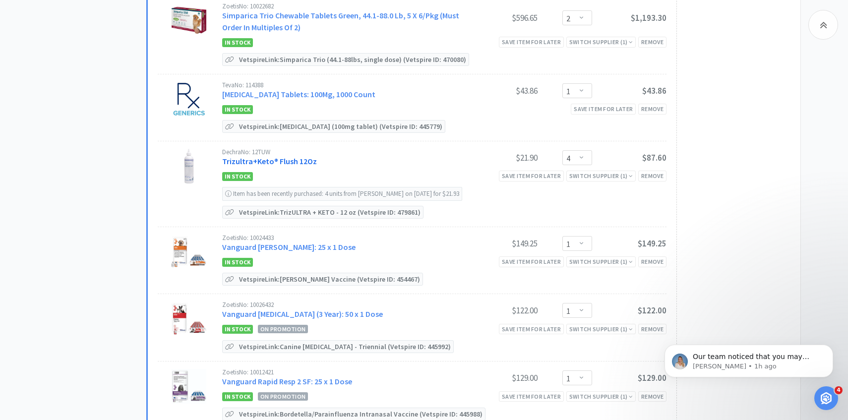
click at [300, 156] on link "Trizultra+Keto® Flush 12Oz" at bounding box center [269, 161] width 95 height 10
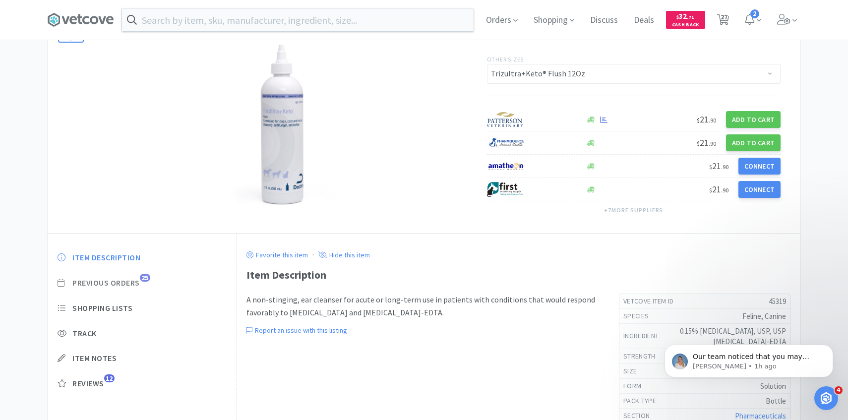
click at [147, 281] on span "25" at bounding box center [145, 278] width 10 height 8
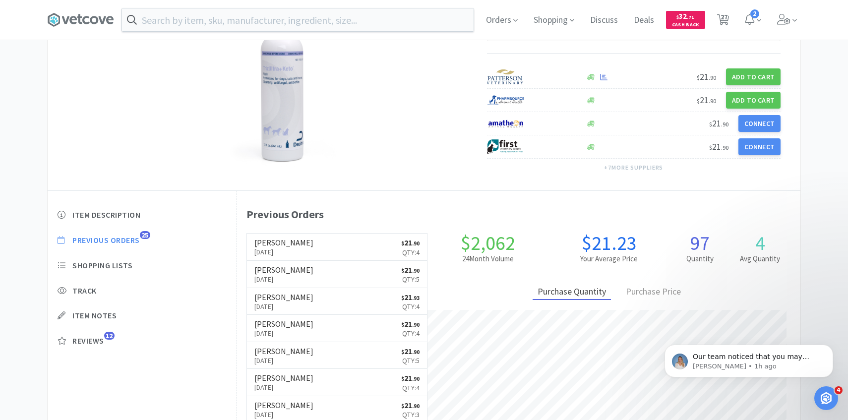
scroll to position [126, 0]
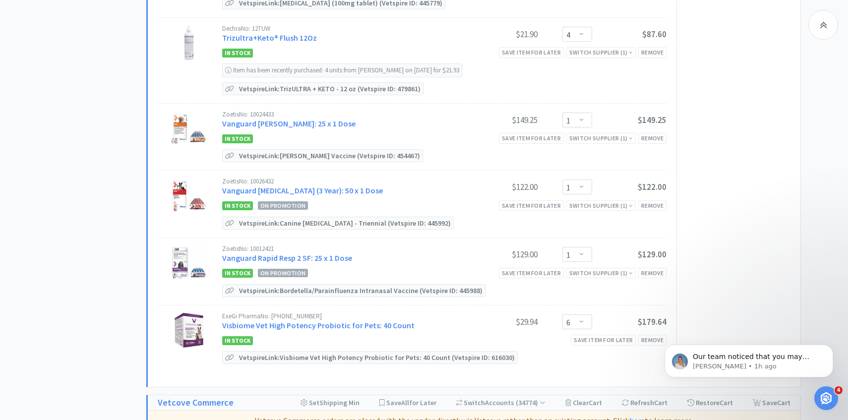
scroll to position [1686, 0]
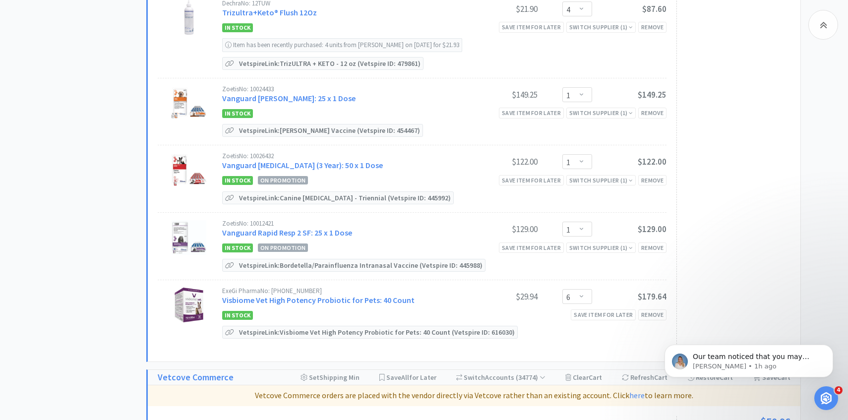
click at [317, 289] on div "ExeGi Pharma No: [PHONE_NUMBER] Visbiome Vet High Potency Probiotic for Pets: 4…" at bounding box center [444, 298] width 444 height 20
click at [275, 295] on link "Visbiome Vet High Potency Probiotic for Pets: 40 Count" at bounding box center [318, 300] width 192 height 10
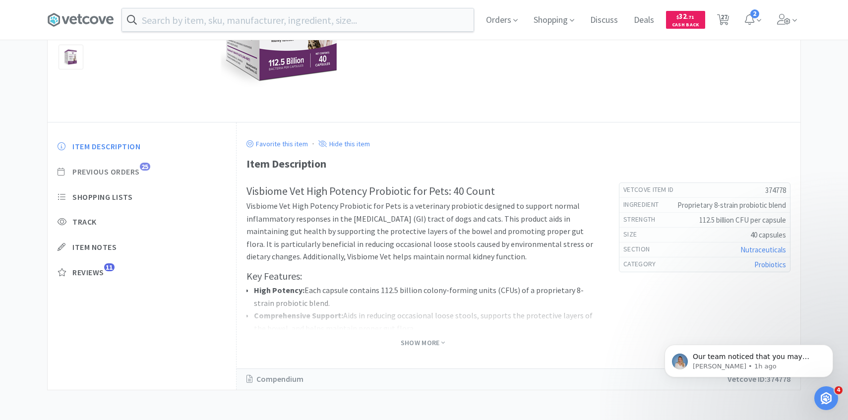
click at [136, 170] on span "Previous Orders" at bounding box center [105, 172] width 67 height 10
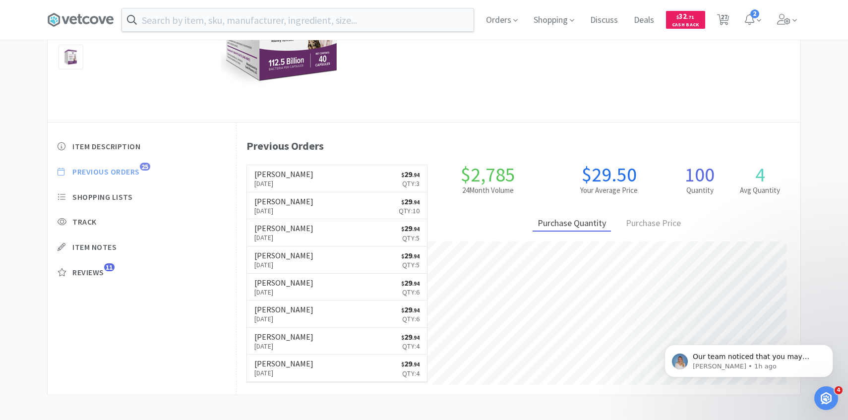
scroll to position [189, 0]
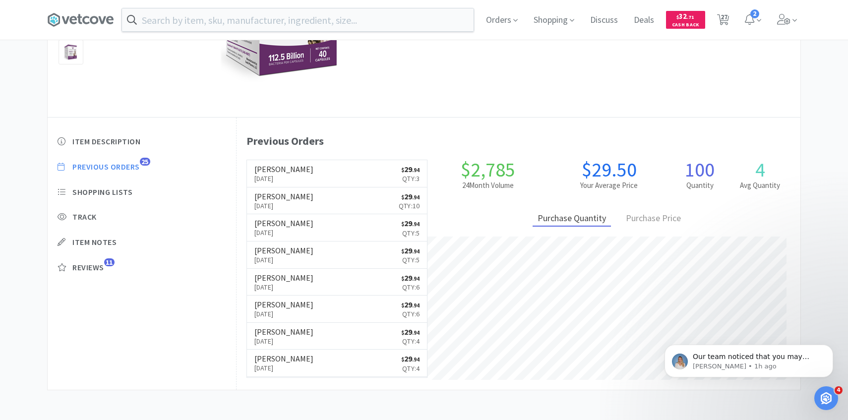
scroll to position [1686, 0]
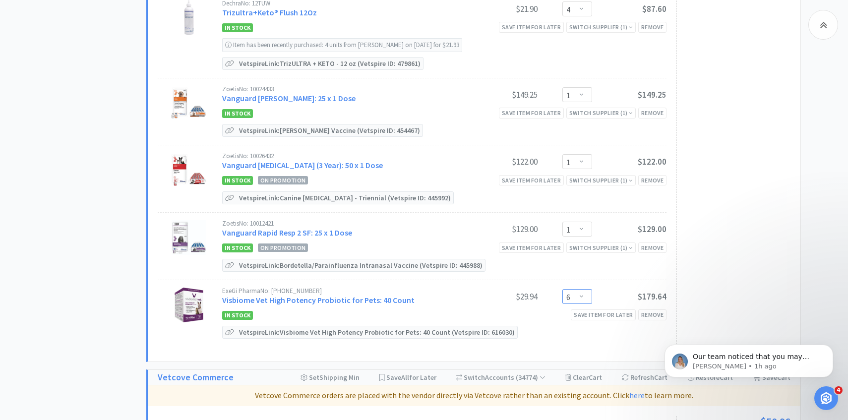
click at [573, 289] on select "Enter Quantity 1 2 3 4 5 6 7 8 9 10 11 12 13 14 15 16 17 18 19 20 Enter Quantity" at bounding box center [577, 296] width 30 height 15
click at [562, 289] on select "Enter Quantity 1 2 3 4 5 6 7 8 9 10 11 12 13 14 15 16 17 18 19 20 Enter Quantity" at bounding box center [577, 296] width 30 height 15
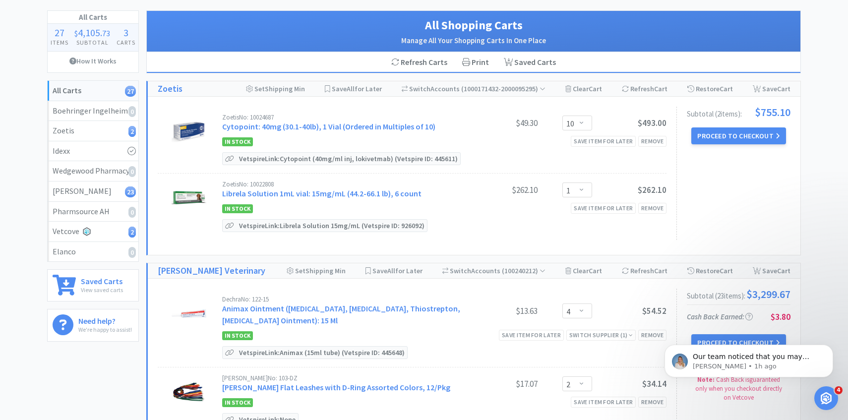
scroll to position [0, 0]
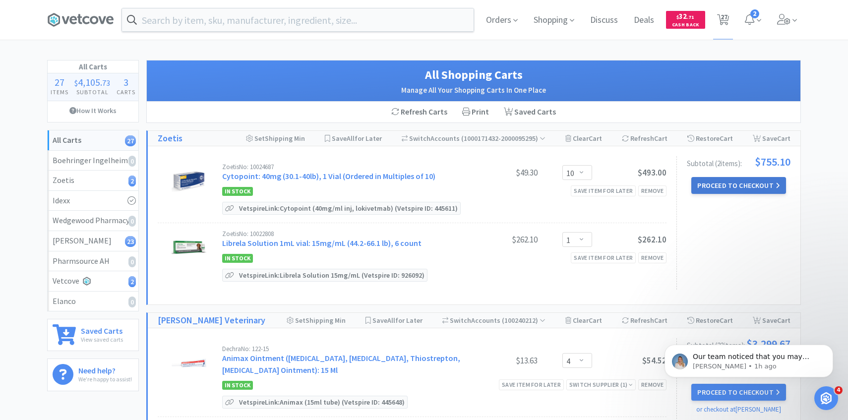
click at [715, 184] on button "Proceed to Checkout" at bounding box center [738, 185] width 94 height 17
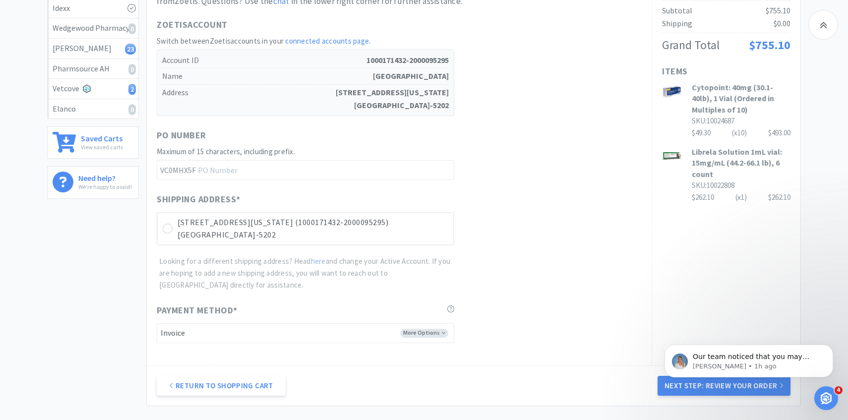
scroll to position [280, 0]
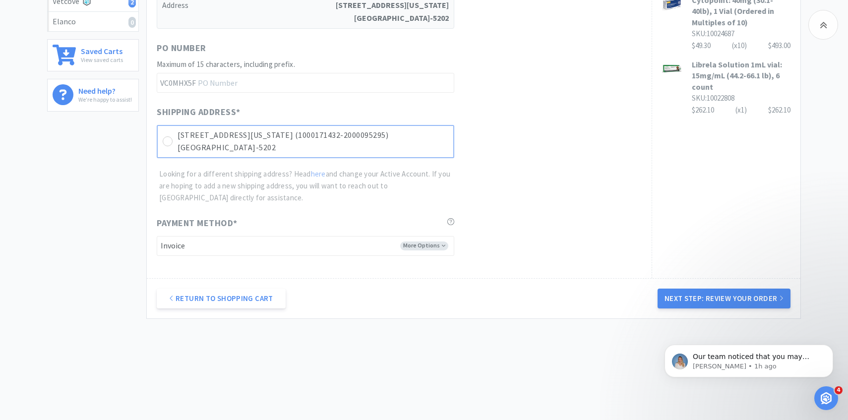
click at [417, 138] on p "[STREET_ADDRESS][US_STATE] (1000171432-2000095295)" at bounding box center [313, 135] width 271 height 13
click at [665, 285] on div "Return to Shopping Cart Next Step: Review Your Order" at bounding box center [474, 298] width 654 height 40
click at [672, 297] on button "Next Step: Review Your Order" at bounding box center [724, 299] width 133 height 20
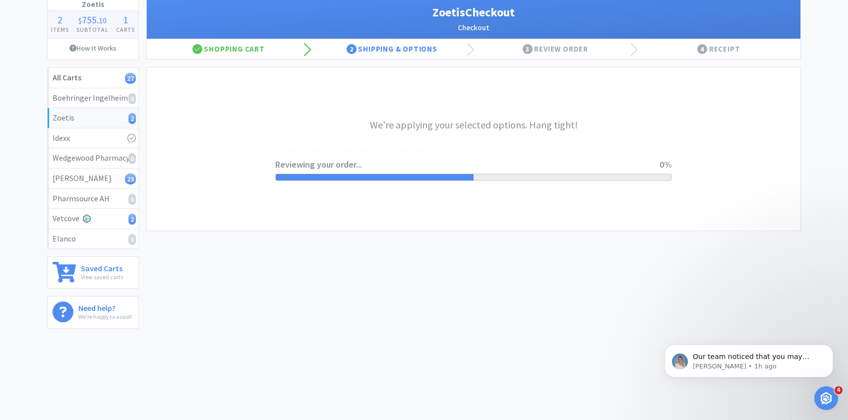
scroll to position [0, 0]
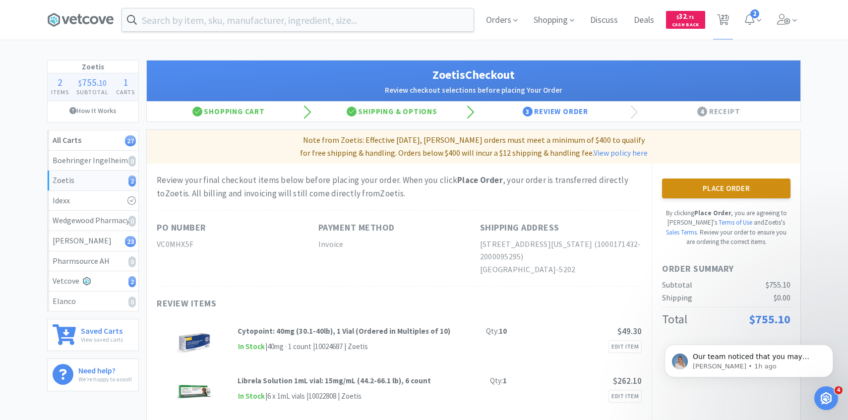
click at [677, 185] on button "Place Order" at bounding box center [726, 189] width 128 height 20
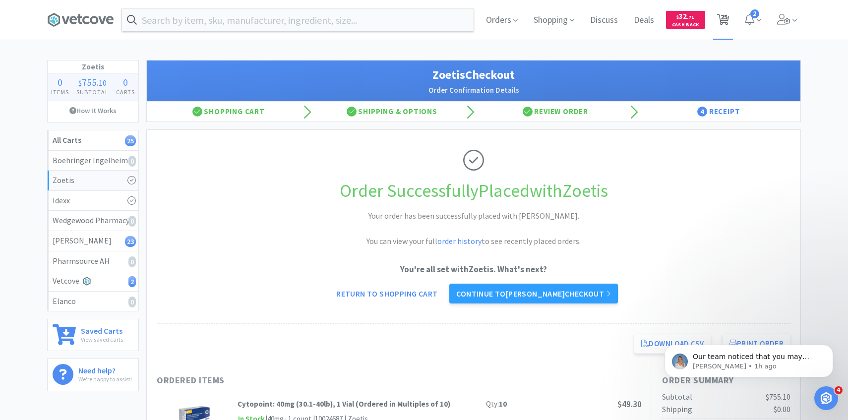
click at [725, 31] on span "25" at bounding box center [724, 17] width 7 height 40
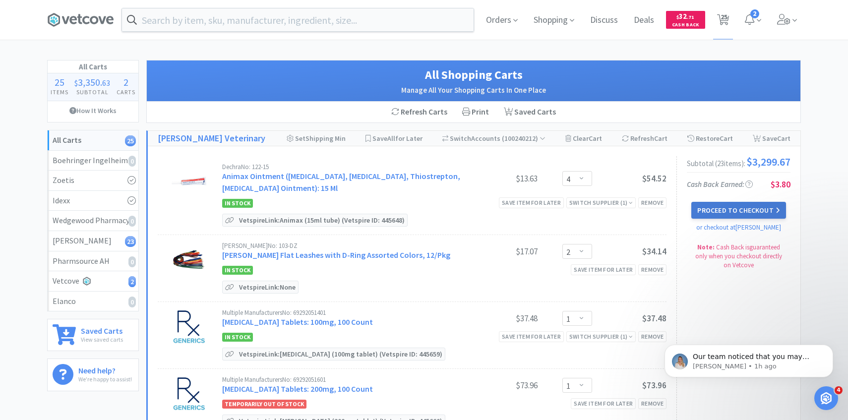
click at [716, 209] on button "Proceed to Checkout" at bounding box center [738, 210] width 94 height 17
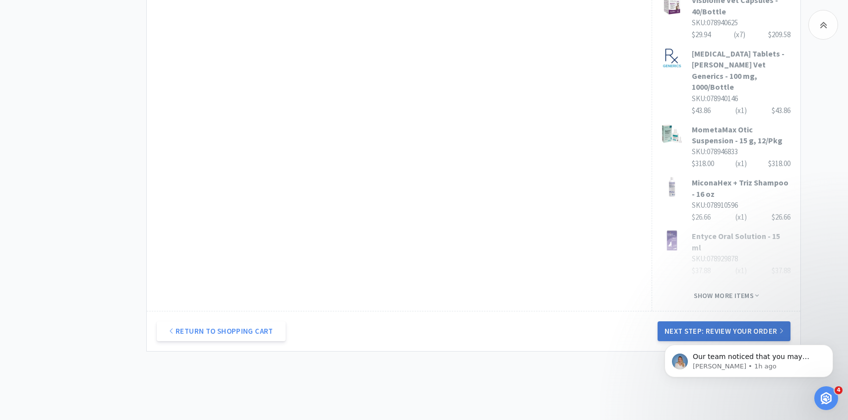
click at [703, 321] on button "Next Step: Review Your Order" at bounding box center [724, 331] width 133 height 20
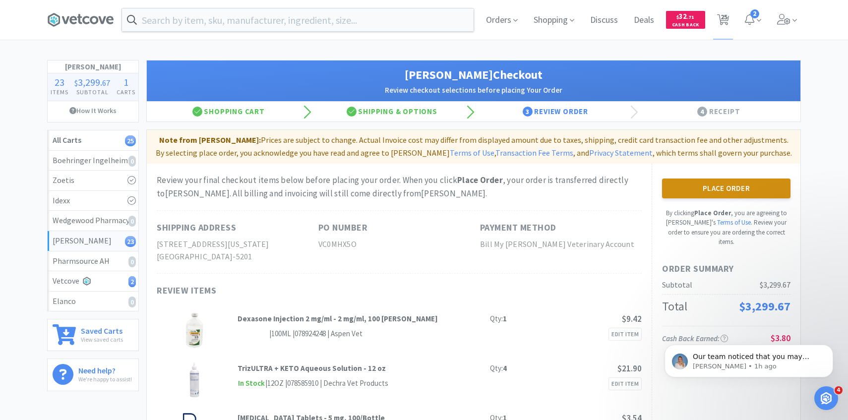
click at [728, 193] on button "Place Order" at bounding box center [726, 189] width 128 height 20
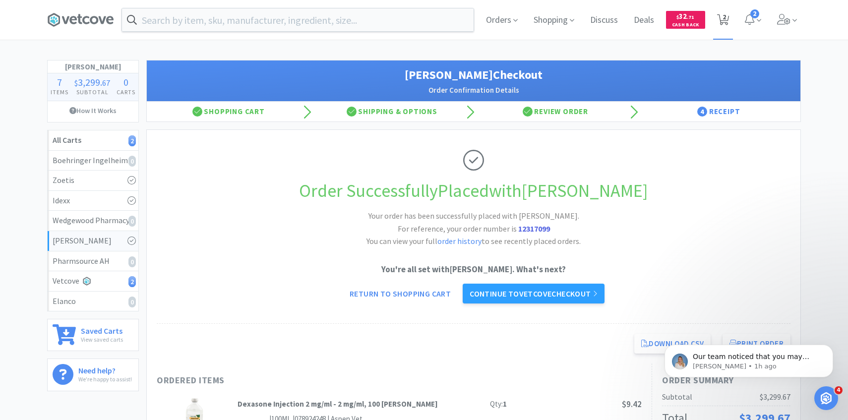
click at [719, 19] on icon at bounding box center [723, 19] width 12 height 11
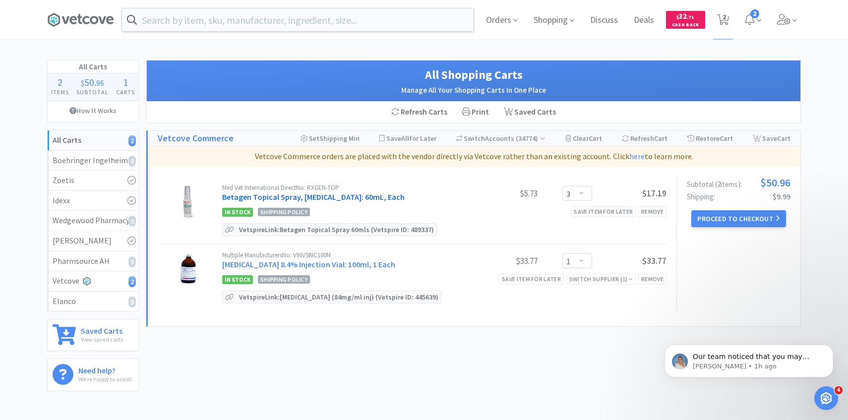
click at [359, 195] on link "Betagen Topical Spray, [MEDICAL_DATA]: 60mL, Each" at bounding box center [313, 197] width 183 height 10
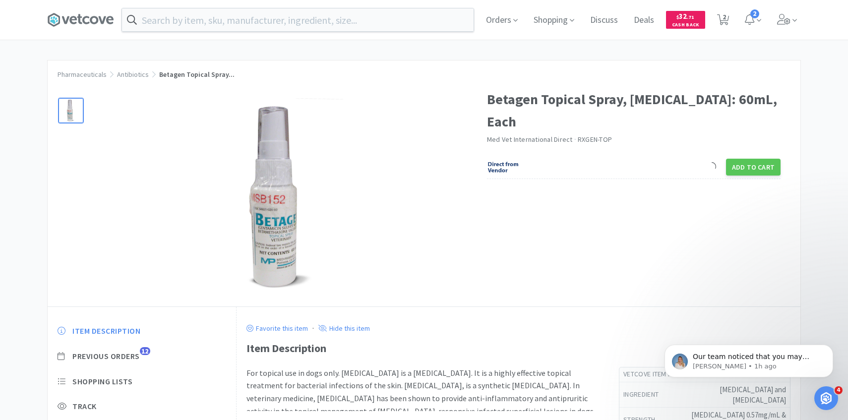
scroll to position [70, 0]
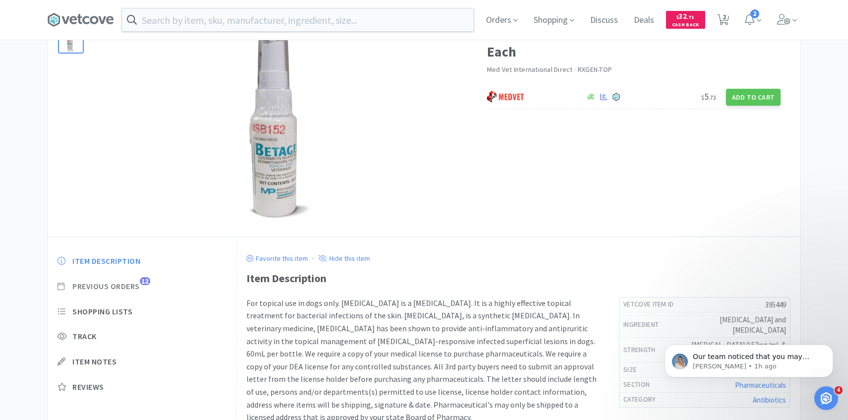
click at [135, 283] on span "Previous Orders" at bounding box center [105, 286] width 67 height 10
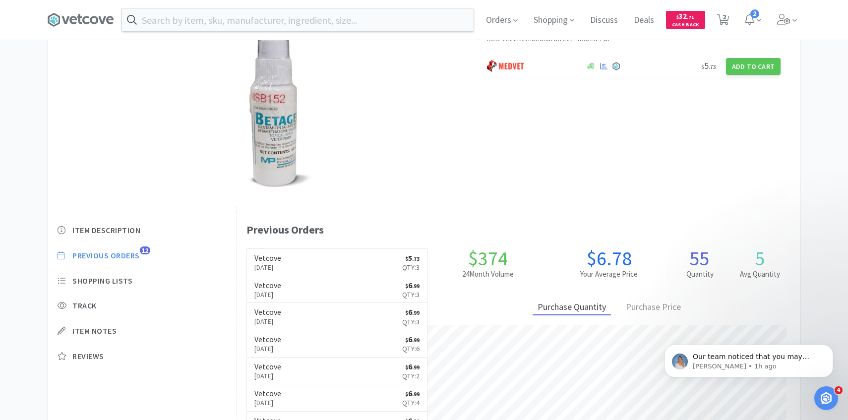
scroll to position [103, 0]
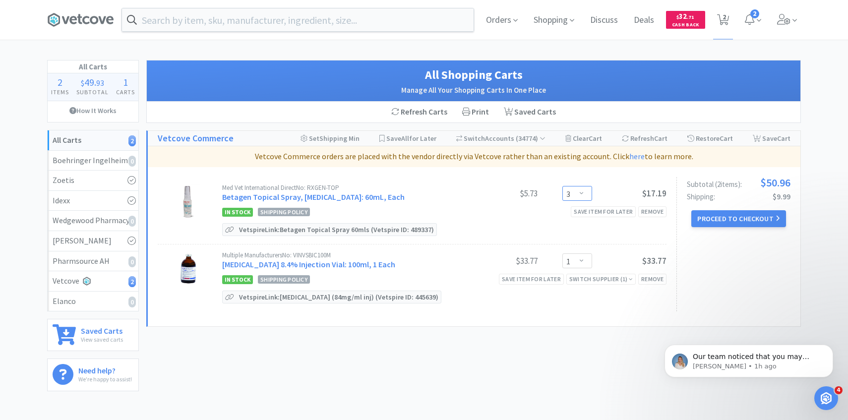
click at [589, 193] on select "Enter Quantity 1 2 3 4 5 6 7 8 9 10 11 12 13 14 15 16 17 18 19 20 Enter Quantity" at bounding box center [577, 193] width 30 height 15
click at [562, 186] on select "Enter Quantity 1 2 3 4 5 6 7 8 9 10 11 12 13 14 15 16 17 18 19 20 Enter Quantity" at bounding box center [577, 193] width 30 height 15
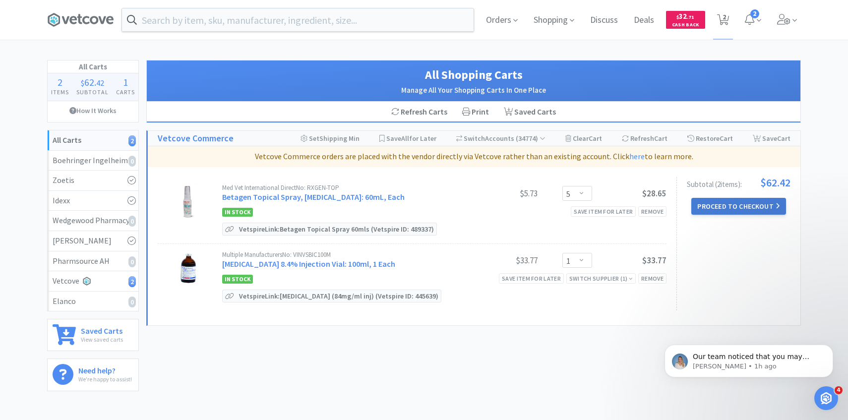
click at [713, 209] on button "Proceed to Checkout" at bounding box center [738, 206] width 94 height 17
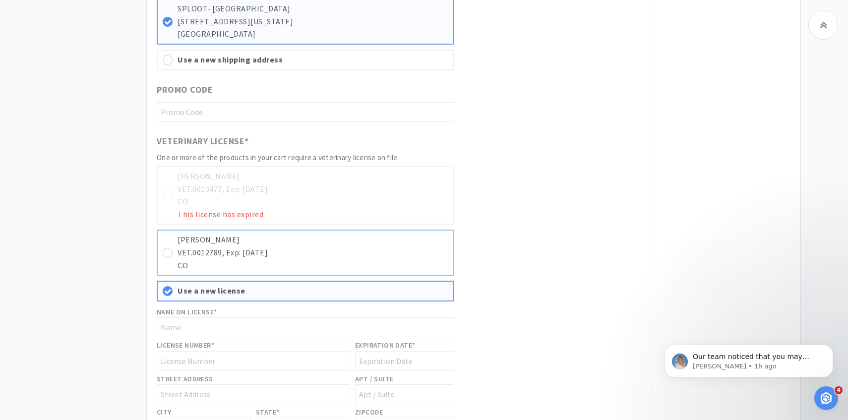
click at [367, 268] on p "CO" at bounding box center [313, 265] width 271 height 13
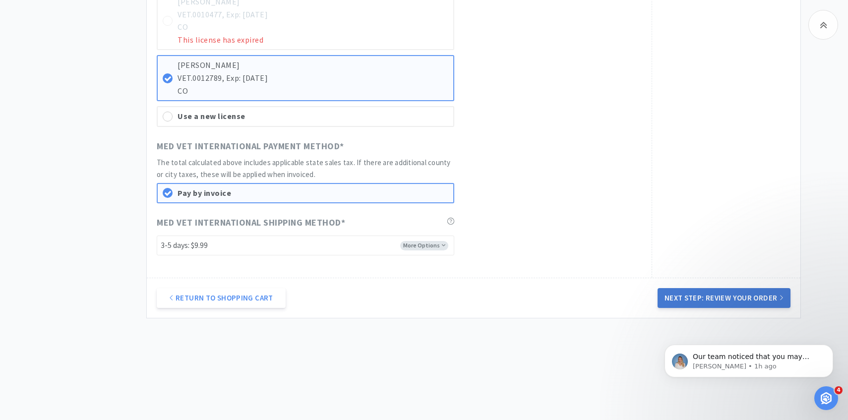
click at [707, 296] on button "Next Step: Review Your Order" at bounding box center [724, 298] width 133 height 20
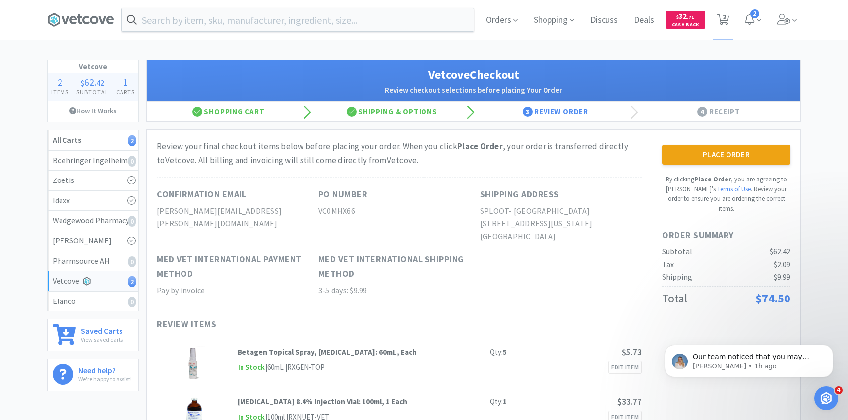
click at [679, 144] on div "Place Order By clicking Place Order , you are agreeing to Vetcove's Terms of Us…" at bounding box center [726, 289] width 149 height 318
click at [681, 159] on button "Place Order" at bounding box center [726, 155] width 128 height 20
